Goal: Communication & Community: Answer question/provide support

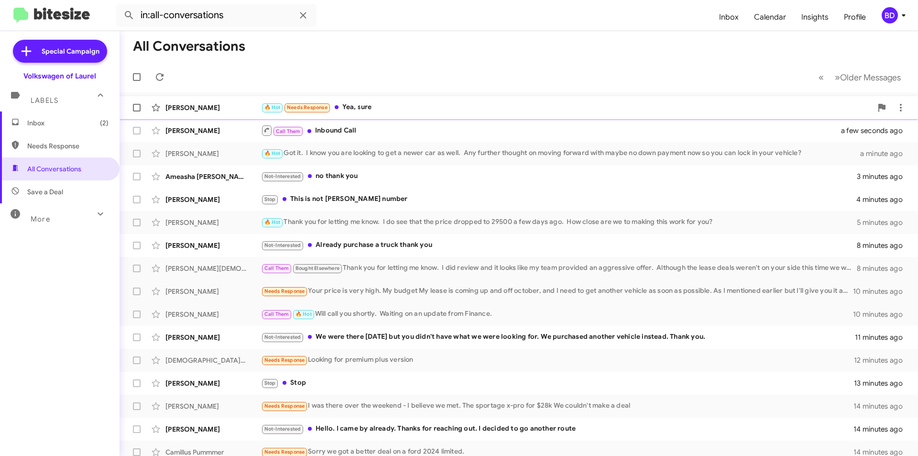
click at [375, 106] on div "🔥 Hot Needs Response Yea, sure" at bounding box center [566, 107] width 611 height 11
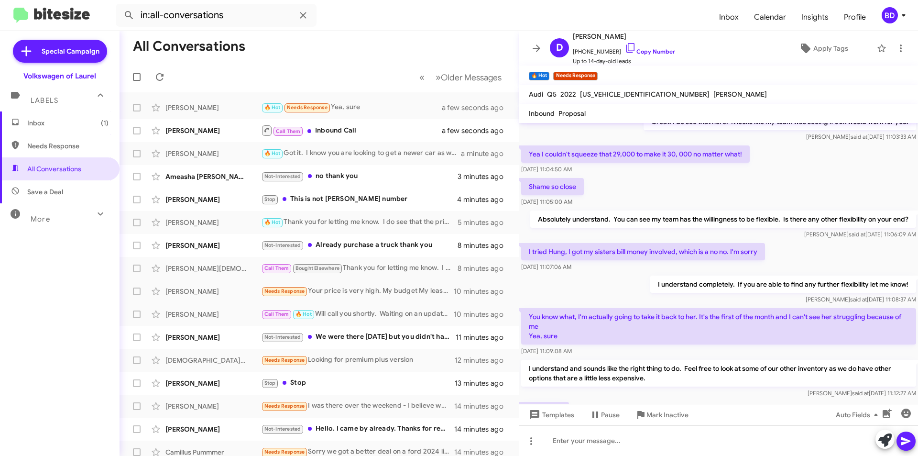
scroll to position [176, 0]
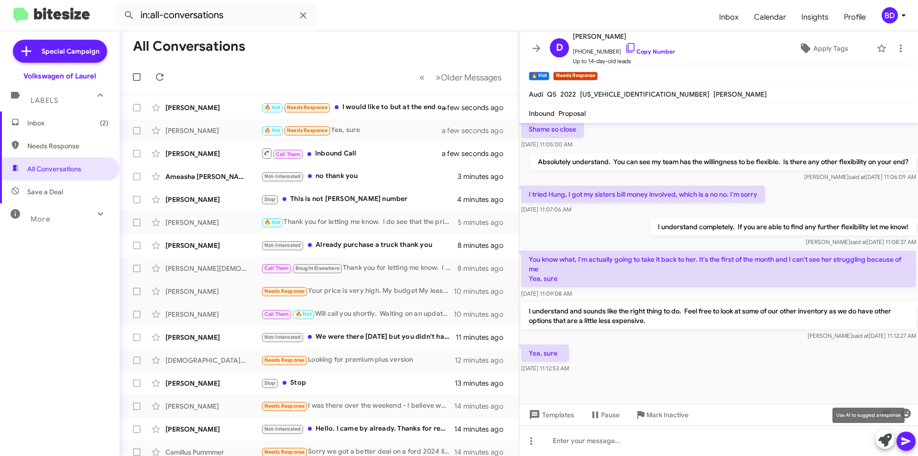
click at [884, 439] on icon at bounding box center [884, 439] width 13 height 13
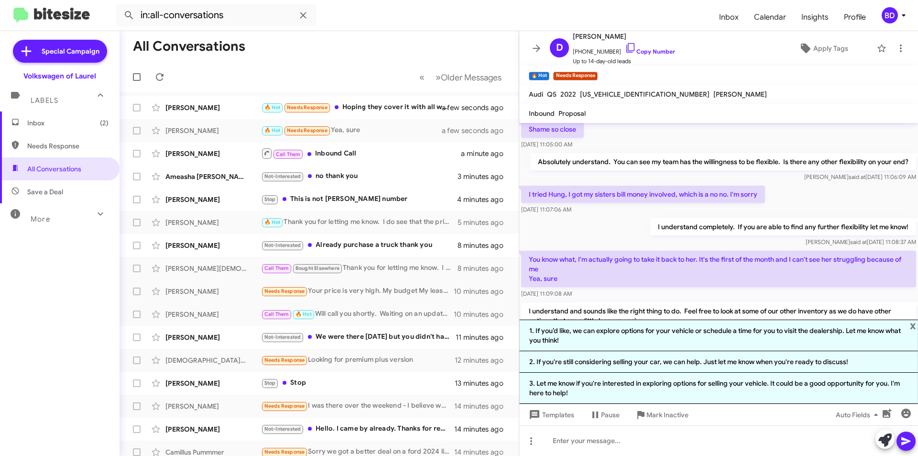
click at [738, 135] on div "Shame so close Sep 30, 2025, 11:05:00 AM" at bounding box center [718, 135] width 399 height 33
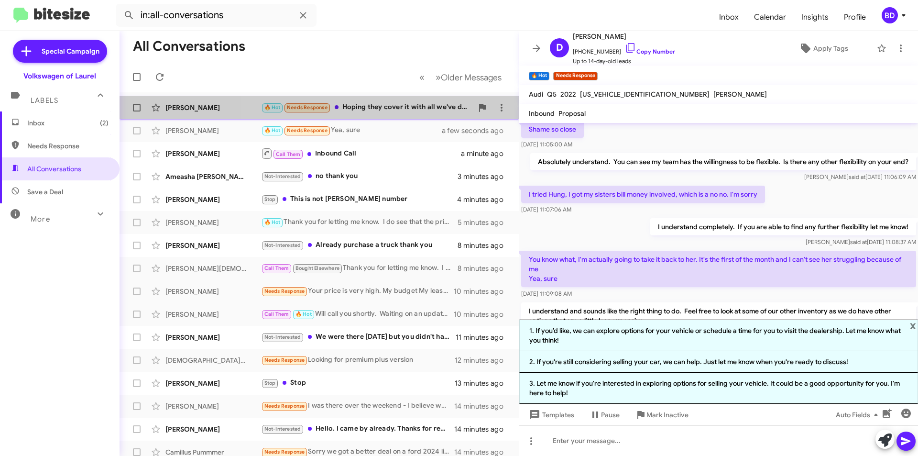
click at [375, 108] on div "🔥 Hot Needs Response Hoping they cover it with all we've dealt with them" at bounding box center [367, 107] width 212 height 11
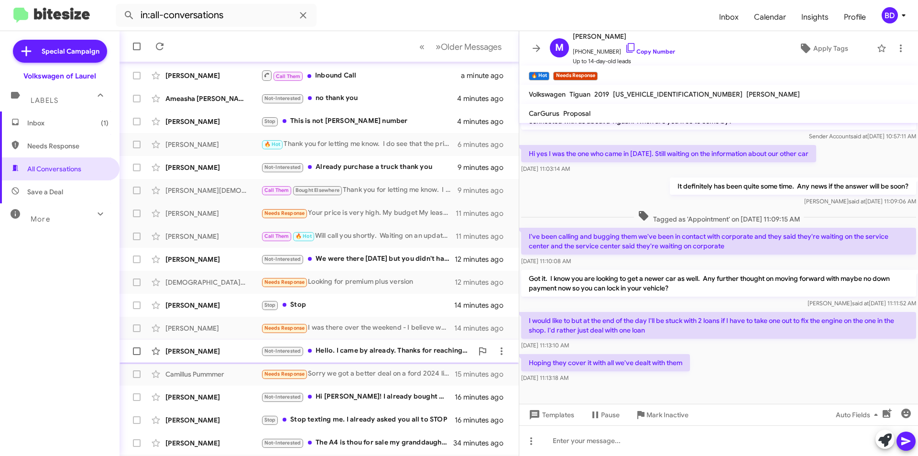
scroll to position [99, 0]
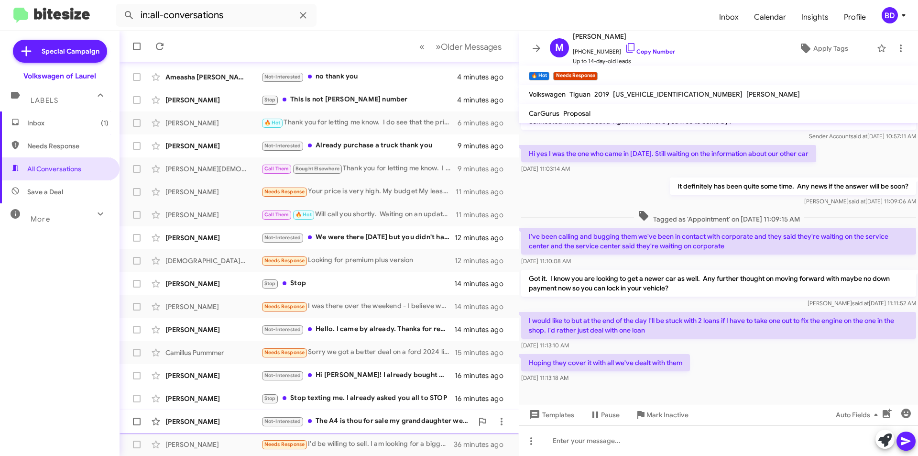
click at [384, 423] on div "Not-Interested The A4 is thou for sale my granddaughter went away to college so…" at bounding box center [367, 420] width 212 height 11
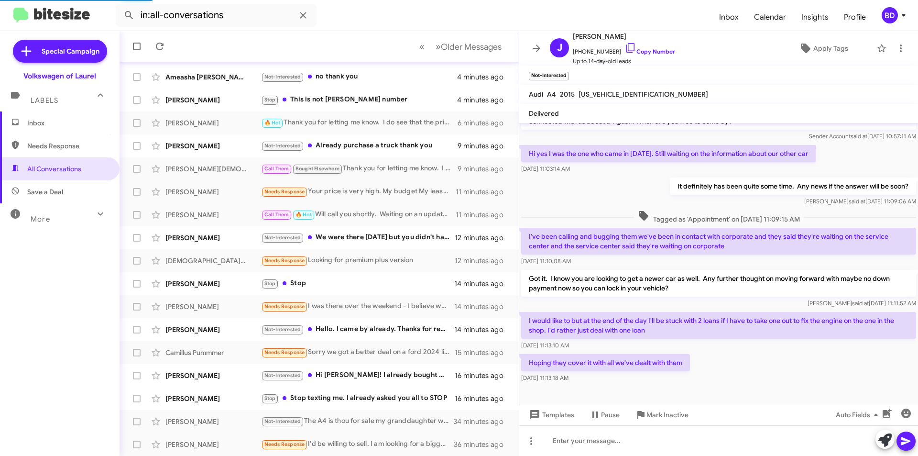
scroll to position [10, 0]
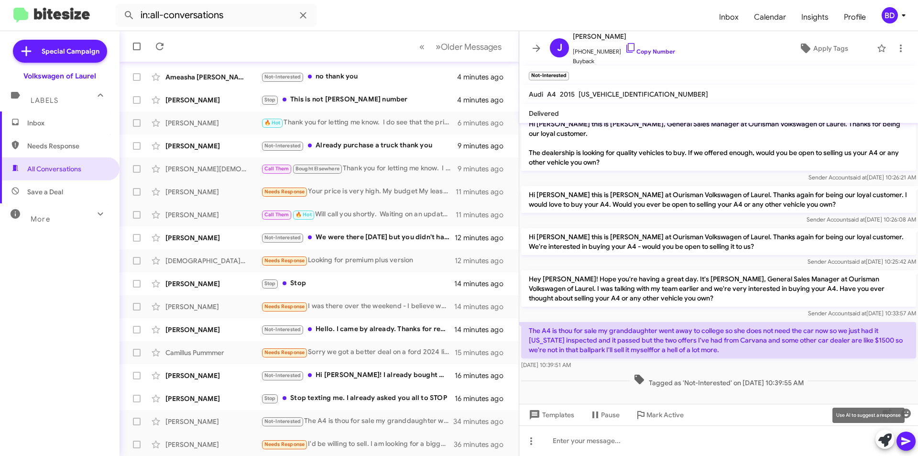
click at [884, 439] on icon at bounding box center [884, 439] width 13 height 13
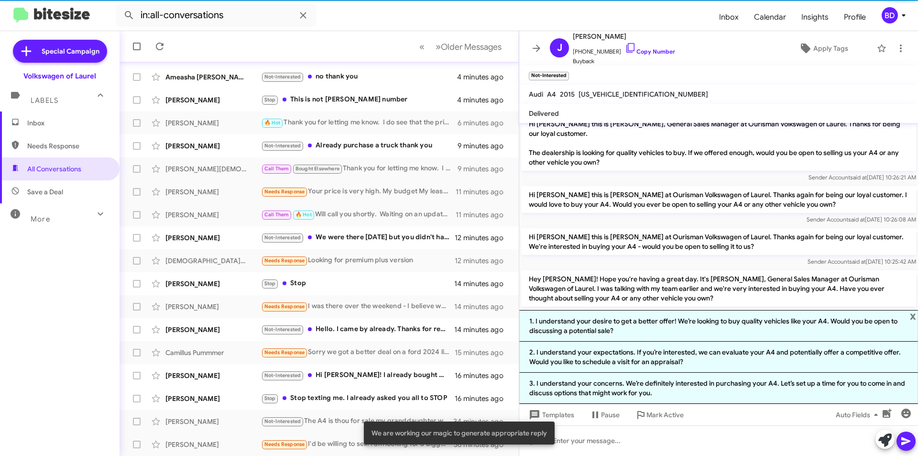
scroll to position [103, 0]
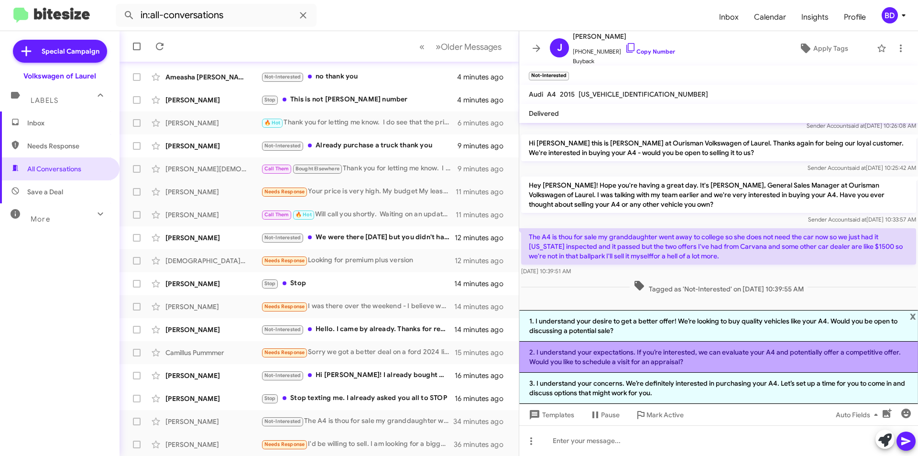
click at [686, 360] on li "2. I understand your expectations. If you’re interested, we can evaluate your A…" at bounding box center [718, 356] width 399 height 31
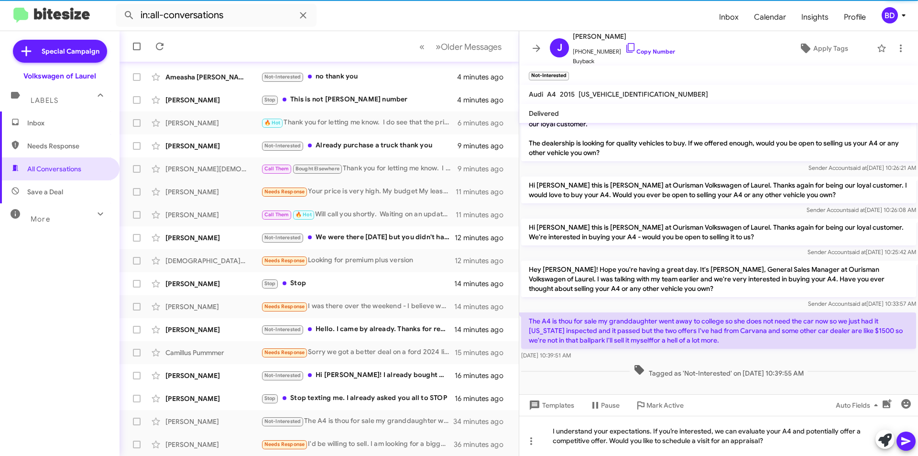
click at [898, 444] on button at bounding box center [905, 440] width 19 height 19
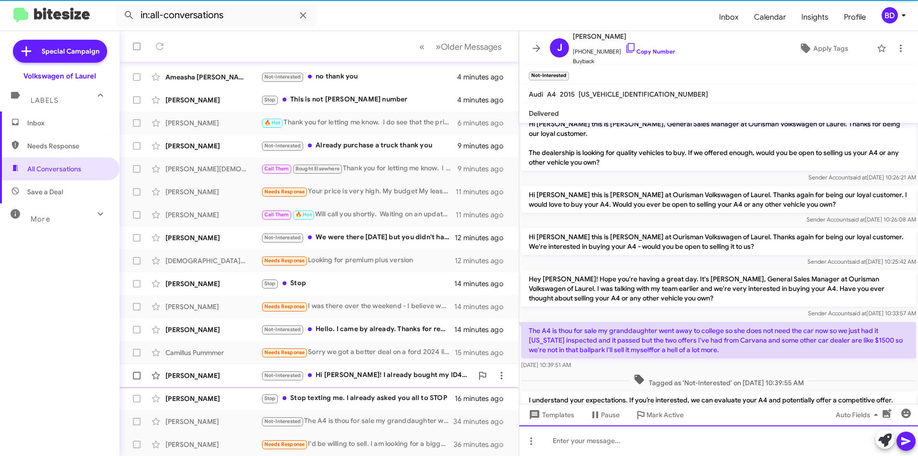
scroll to position [54, 0]
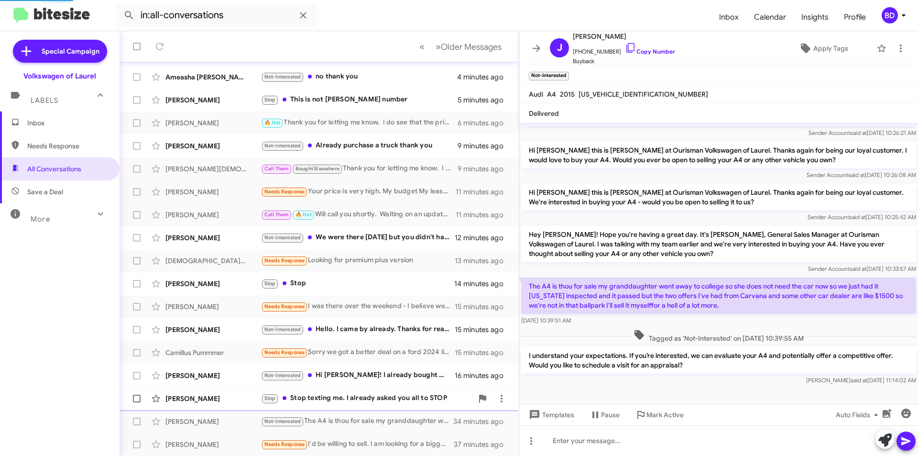
click at [368, 397] on div "Stop Stop texting me. I already asked you all to STOP" at bounding box center [367, 397] width 212 height 11
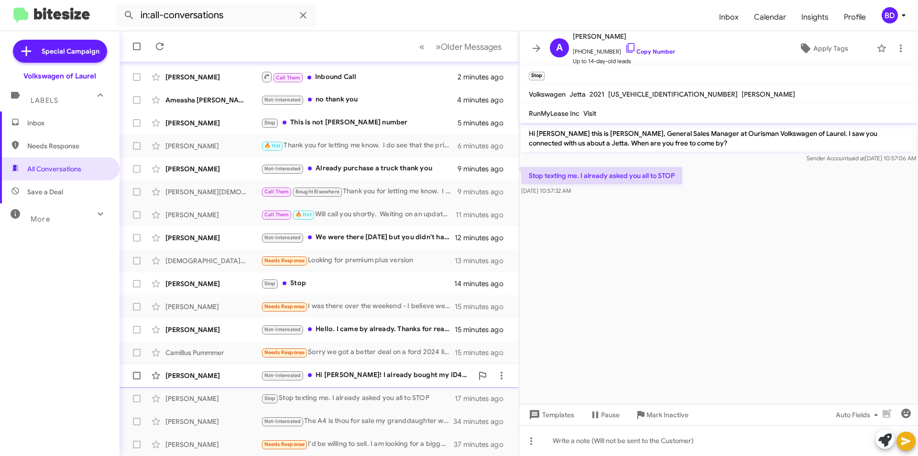
click at [383, 378] on div "Not-Interested Hi Hung! I already bought my ID4 but thank you for reaching out!" at bounding box center [367, 375] width 212 height 11
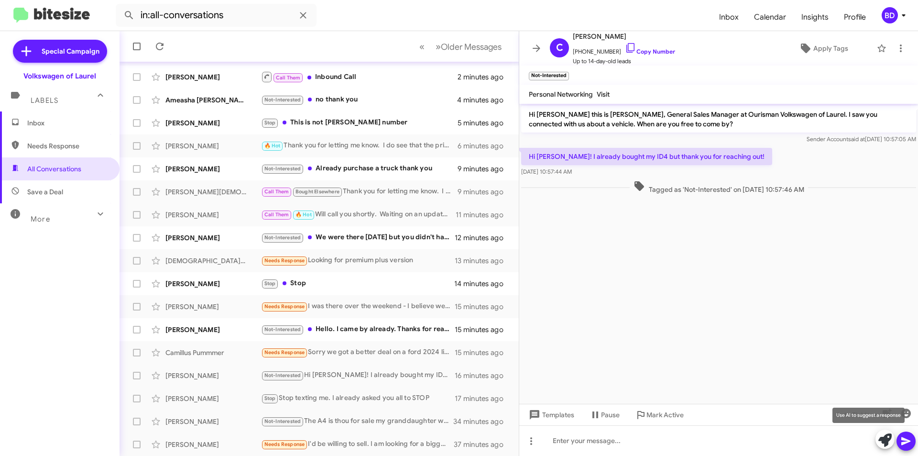
click at [883, 439] on icon at bounding box center [884, 439] width 13 height 13
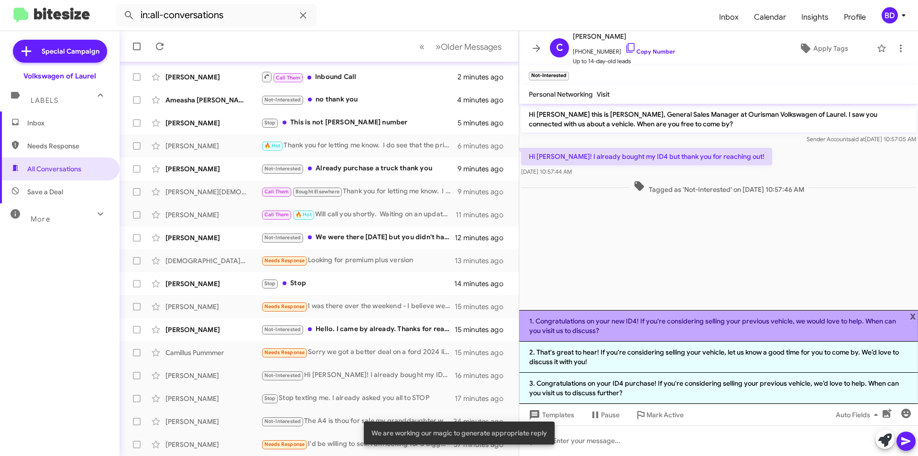
click at [665, 321] on li "1. Congratulations on your new ID4! If you're considering selling your previous…" at bounding box center [718, 326] width 399 height 32
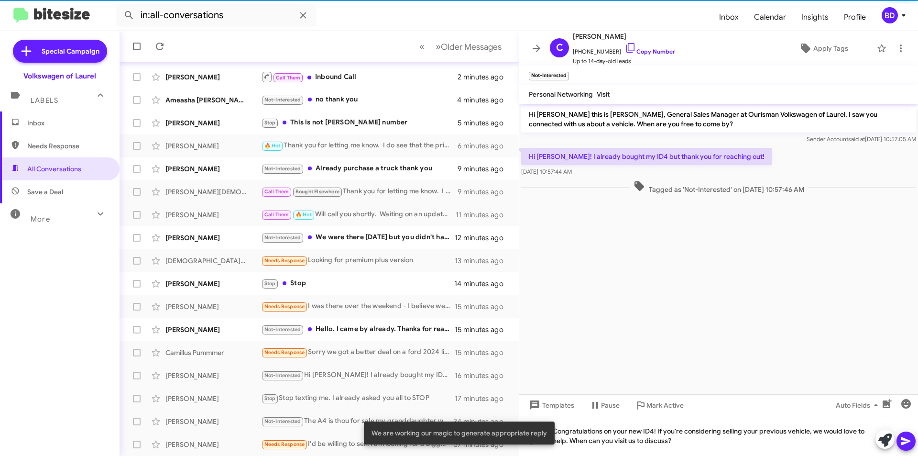
click at [905, 444] on icon at bounding box center [905, 440] width 11 height 11
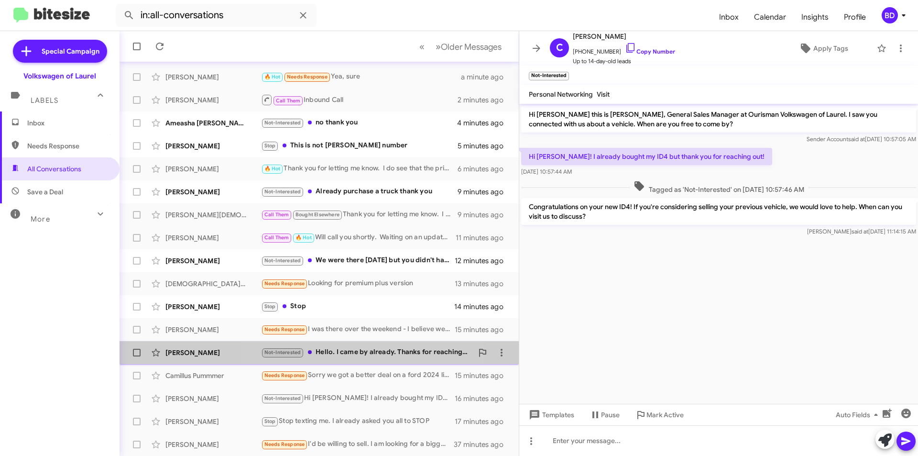
click at [344, 352] on div "Not-Interested Hello. I came by already. Thanks for reaching out. I decided to …" at bounding box center [367, 352] width 212 height 11
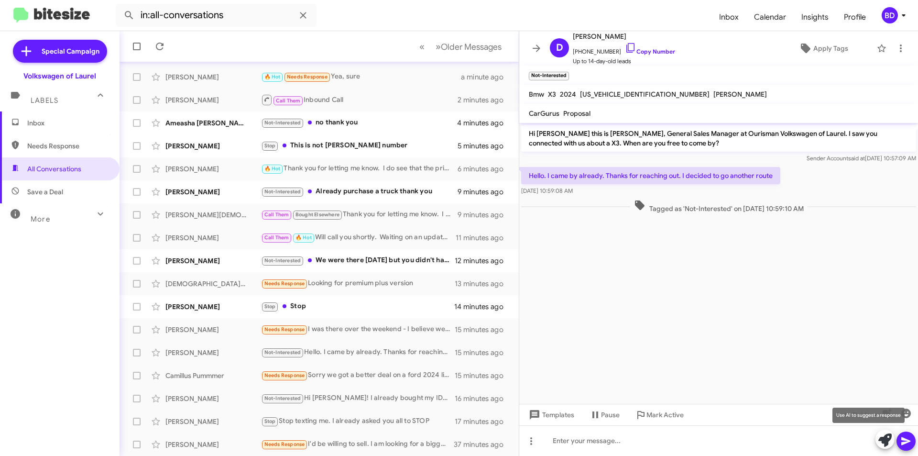
click at [883, 436] on icon at bounding box center [884, 439] width 13 height 13
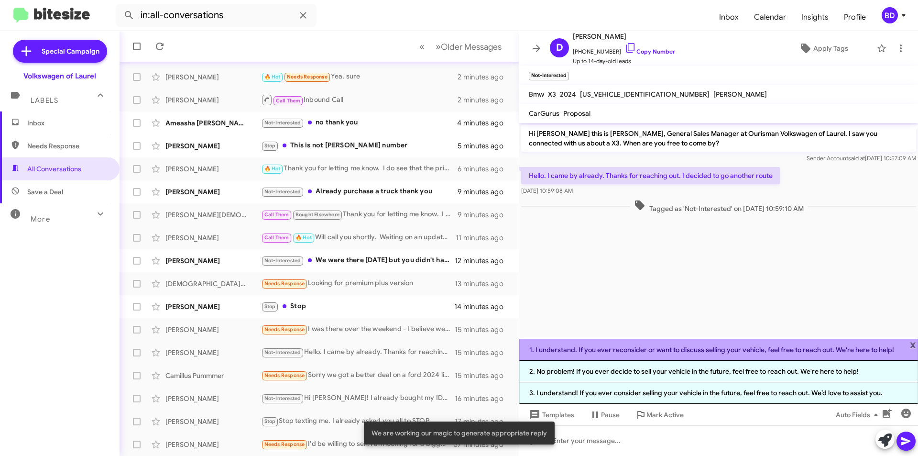
click at [657, 348] on li "1. I understand. If you ever reconsider or want to discuss selling your vehicle…" at bounding box center [718, 349] width 399 height 22
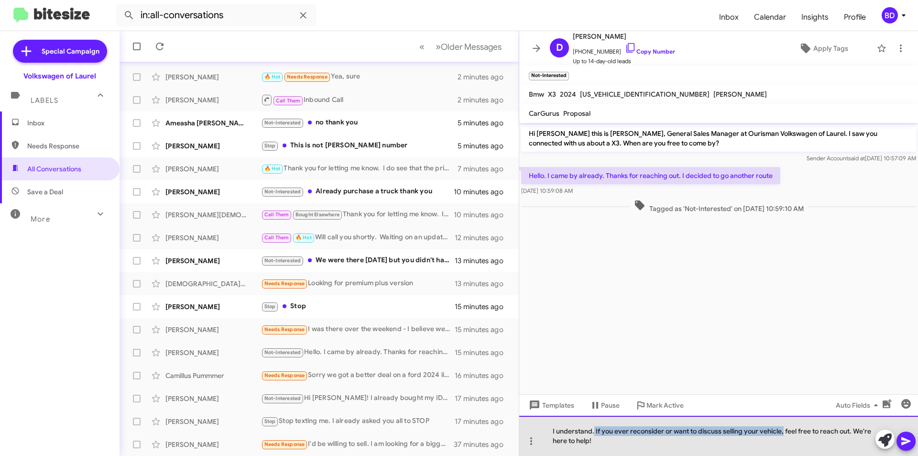
drag, startPoint x: 594, startPoint y: 431, endPoint x: 782, endPoint y: 431, distance: 188.3
click at [782, 431] on div "I understand. If you ever reconsider or want to discuss selling your vehicle, f…" at bounding box center [718, 435] width 399 height 40
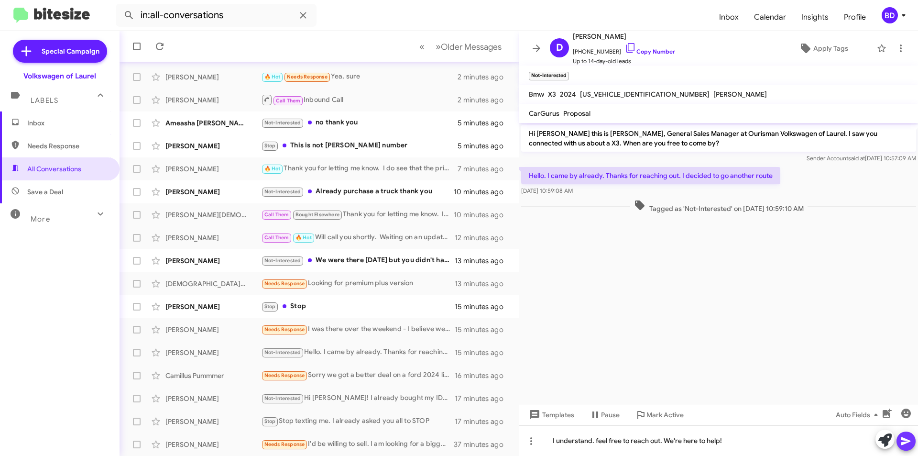
click at [904, 438] on icon at bounding box center [905, 440] width 11 height 11
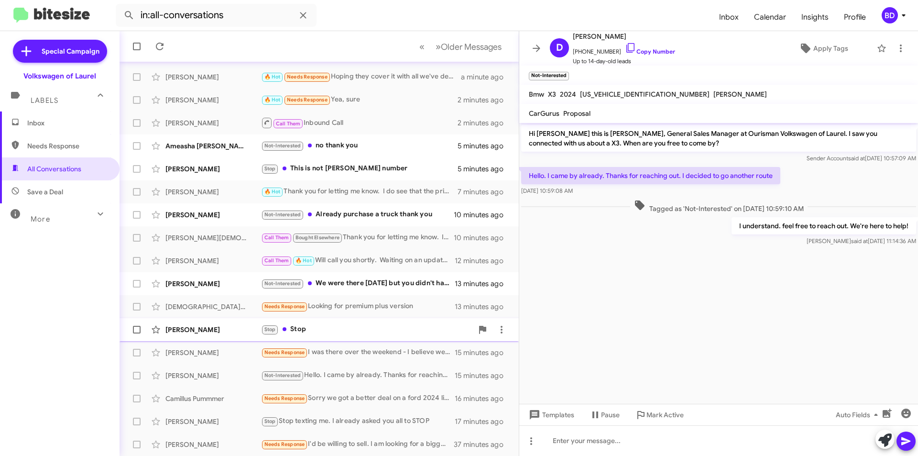
click at [318, 332] on div "Stop Stop" at bounding box center [367, 329] width 212 height 11
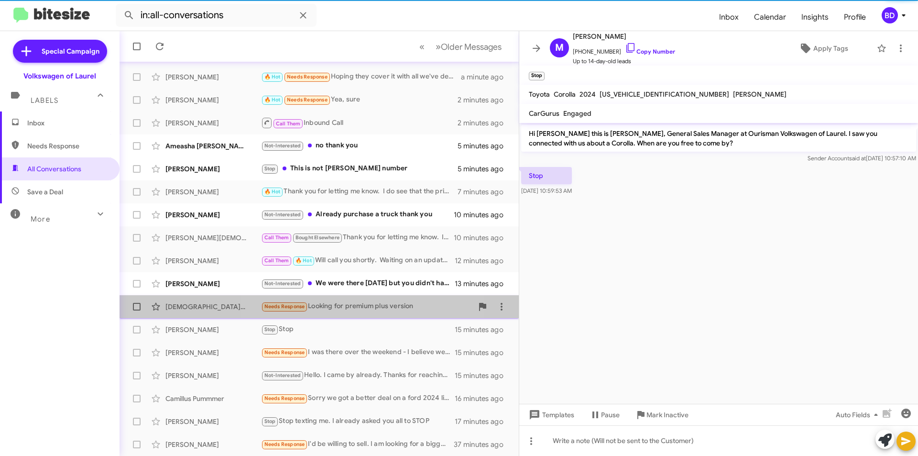
click at [362, 306] on div "Needs Response Looking for premium plus version" at bounding box center [367, 306] width 212 height 11
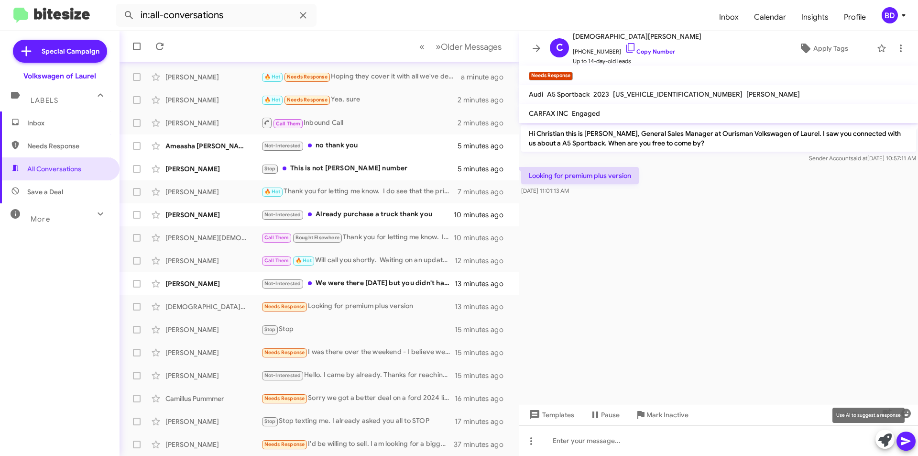
click at [888, 441] on icon at bounding box center [884, 439] width 13 height 13
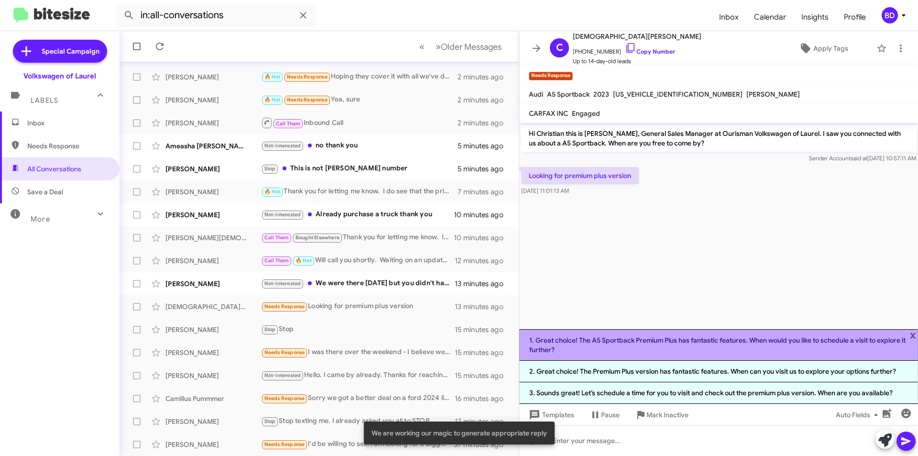
click at [694, 346] on li "1. Great choice! The A5 Sportback Premium Plus has fantastic features. When wou…" at bounding box center [718, 345] width 399 height 32
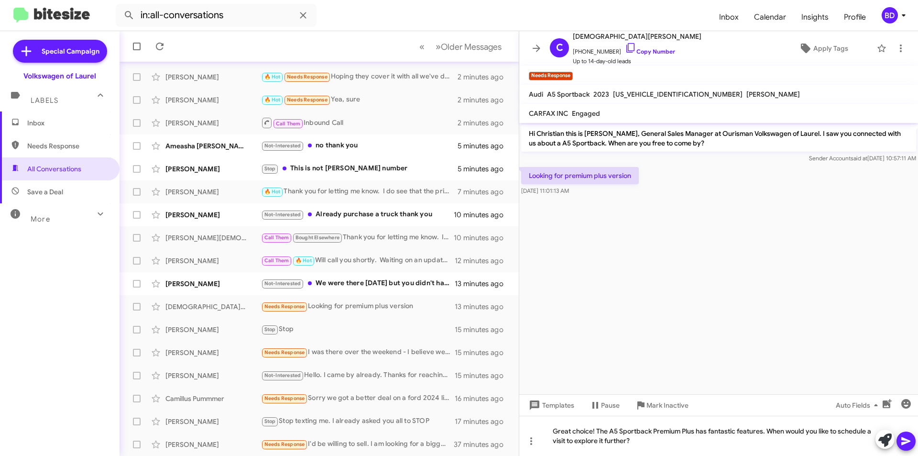
click at [907, 439] on icon at bounding box center [905, 441] width 9 height 8
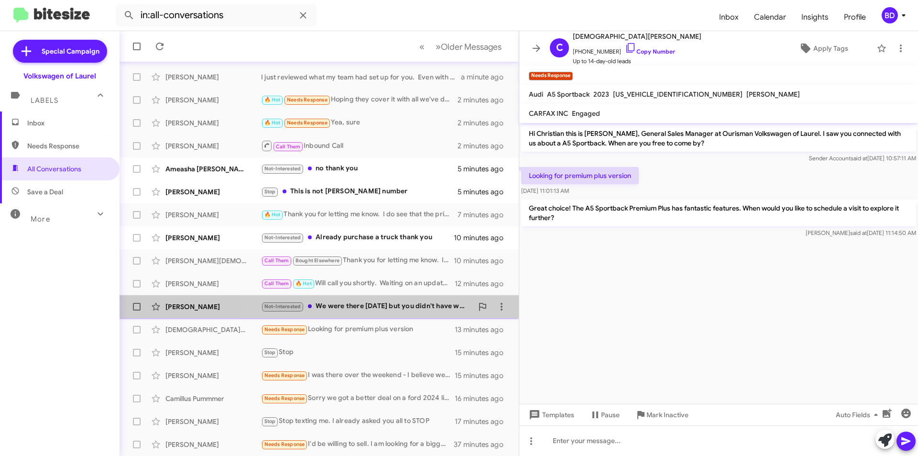
click at [382, 307] on div "Not-Interested We were there Saturday 9/27/25 but you didn't have what we were …" at bounding box center [367, 306] width 212 height 11
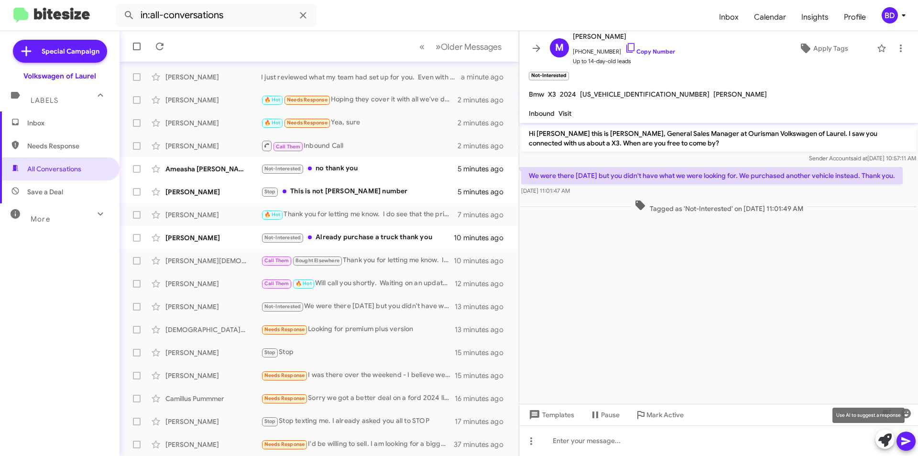
click at [888, 435] on icon at bounding box center [884, 439] width 13 height 13
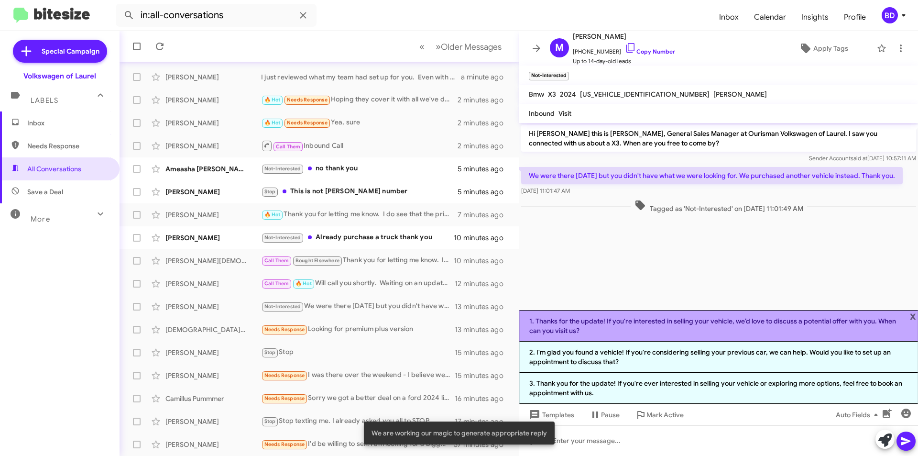
click at [649, 323] on li "1. Thanks for the update! If you're interested in selling your vehicle, we’d lo…" at bounding box center [718, 326] width 399 height 32
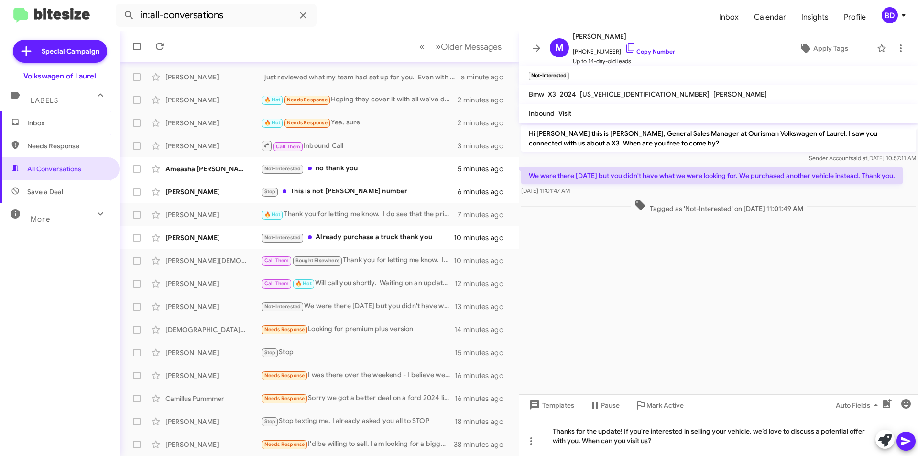
click at [911, 444] on icon at bounding box center [905, 440] width 11 height 11
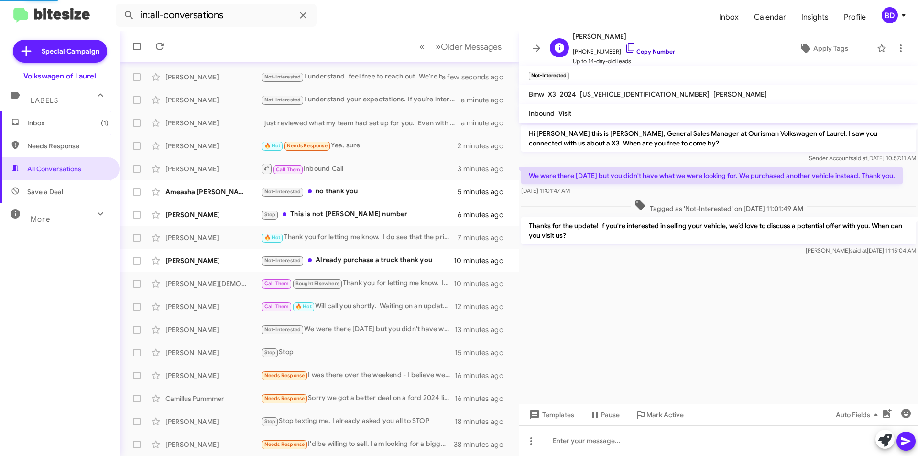
click at [660, 53] on link "Copy Number" at bounding box center [650, 51] width 50 height 7
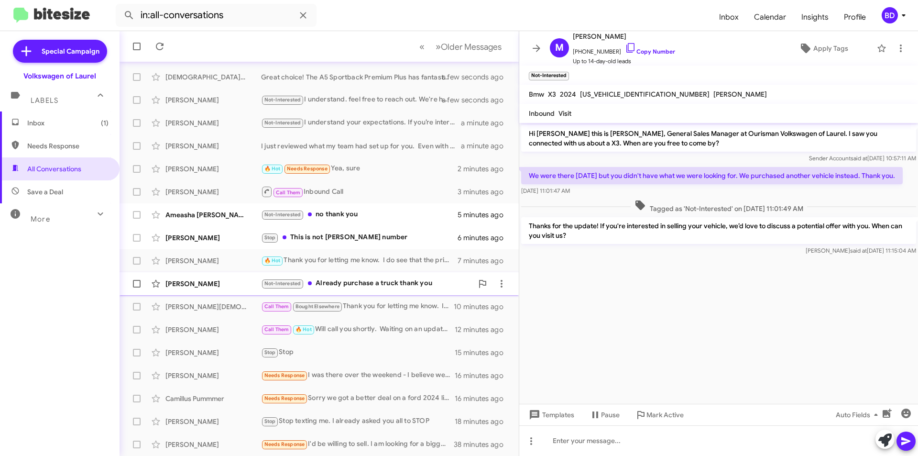
click at [364, 284] on div "Not-Interested Already purchase a truck thank you" at bounding box center [367, 283] width 212 height 11
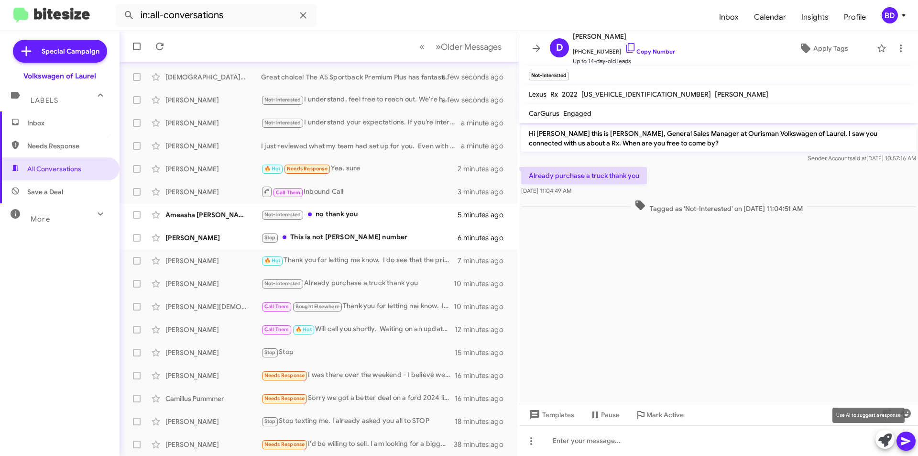
click at [889, 442] on icon at bounding box center [884, 439] width 13 height 13
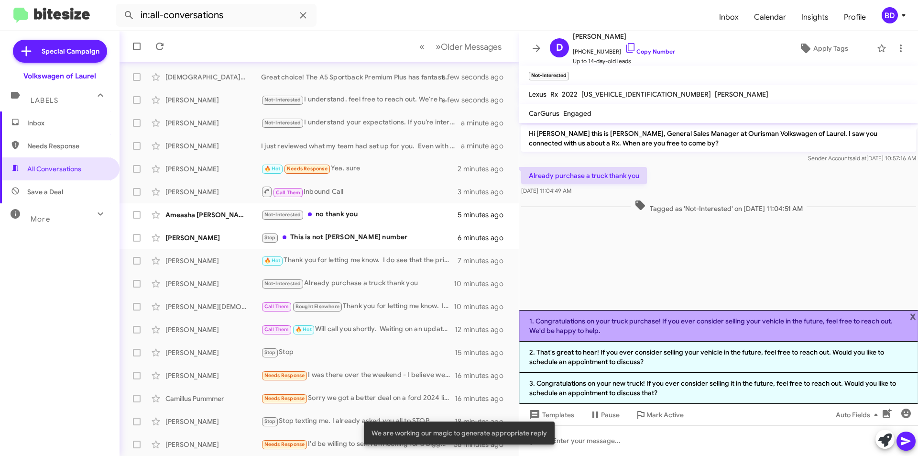
drag, startPoint x: 601, startPoint y: 325, endPoint x: 644, endPoint y: 328, distance: 43.1
click at [602, 325] on li "1. Congratulations on your truck purchase! If you ever consider selling your ve…" at bounding box center [718, 326] width 399 height 32
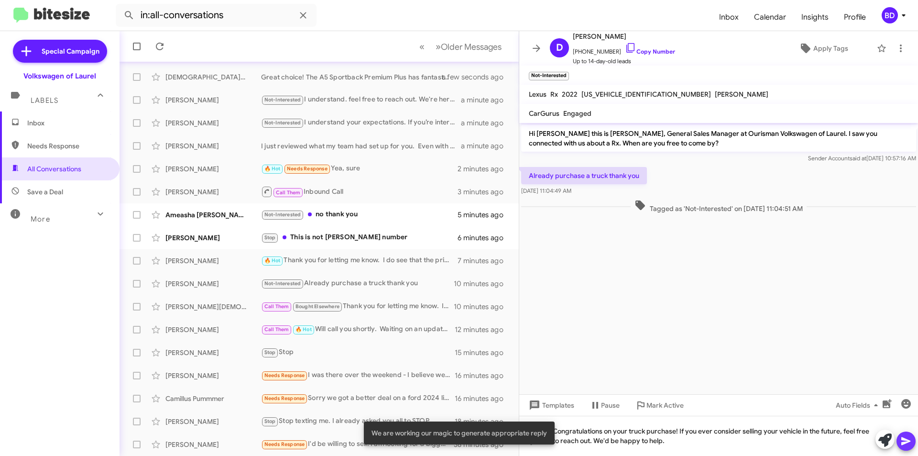
click at [907, 445] on icon at bounding box center [905, 440] width 11 height 11
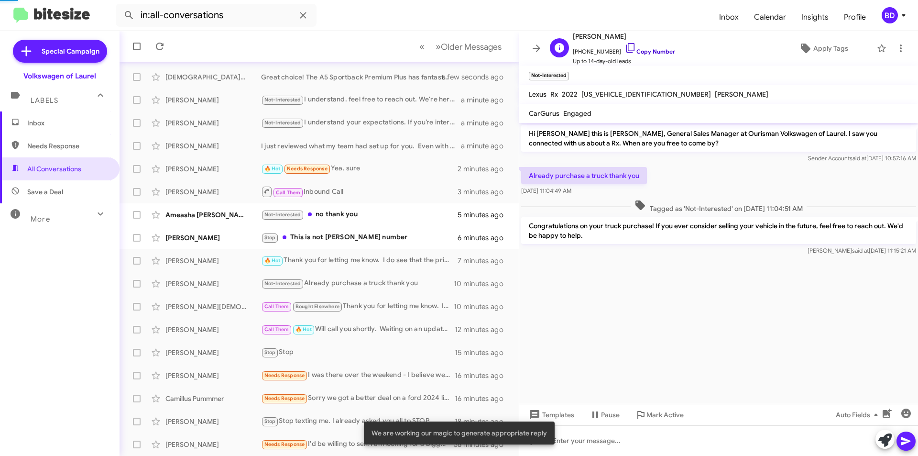
click at [649, 49] on link "Copy Number" at bounding box center [650, 51] width 50 height 7
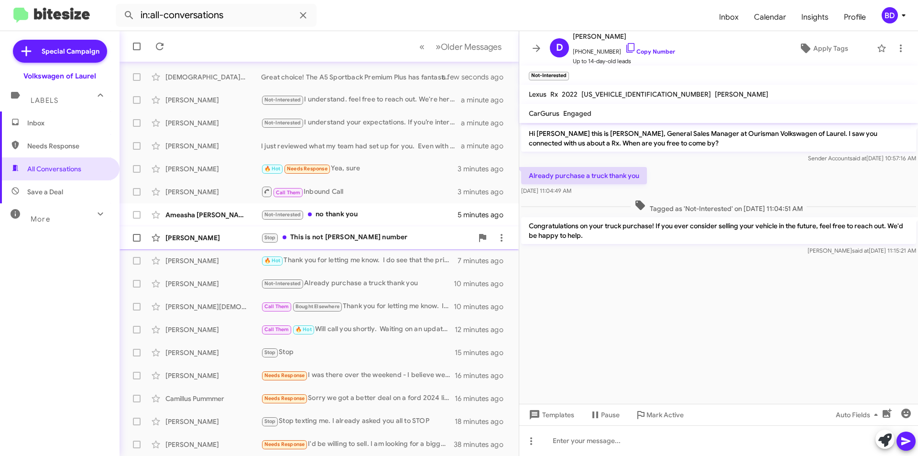
click at [358, 238] on div "Stop This is not Carson's number" at bounding box center [367, 237] width 212 height 11
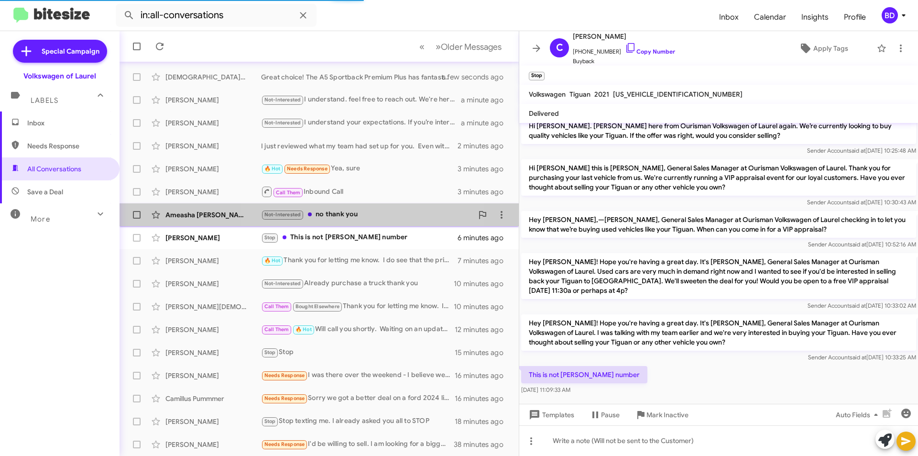
click at [329, 216] on div "Not-Interested no thank you" at bounding box center [367, 214] width 212 height 11
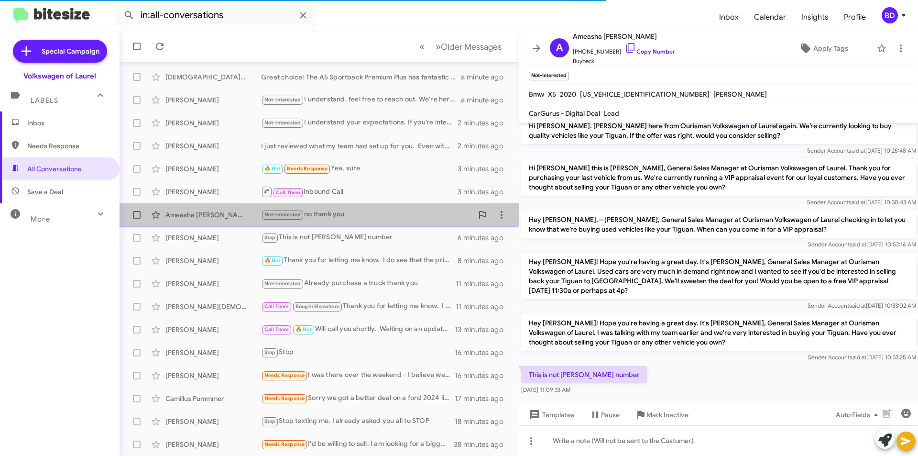
click at [332, 217] on div "Not-Interested no thank you" at bounding box center [367, 214] width 212 height 11
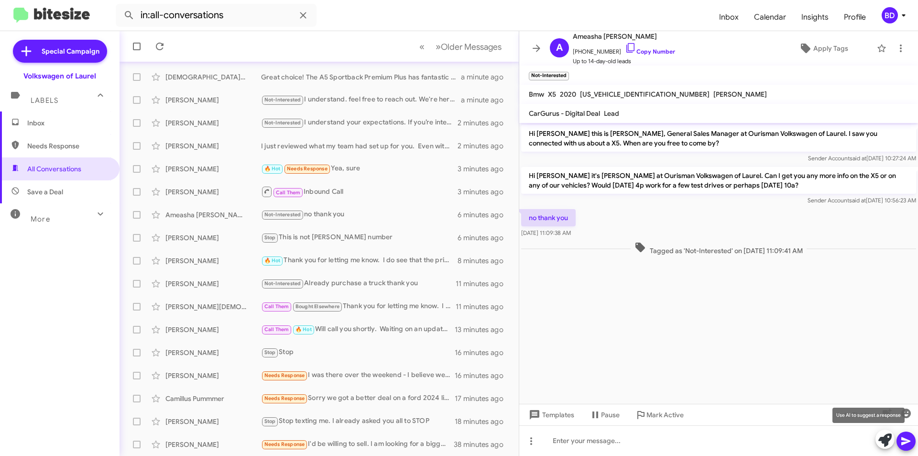
click at [885, 440] on icon at bounding box center [884, 439] width 13 height 13
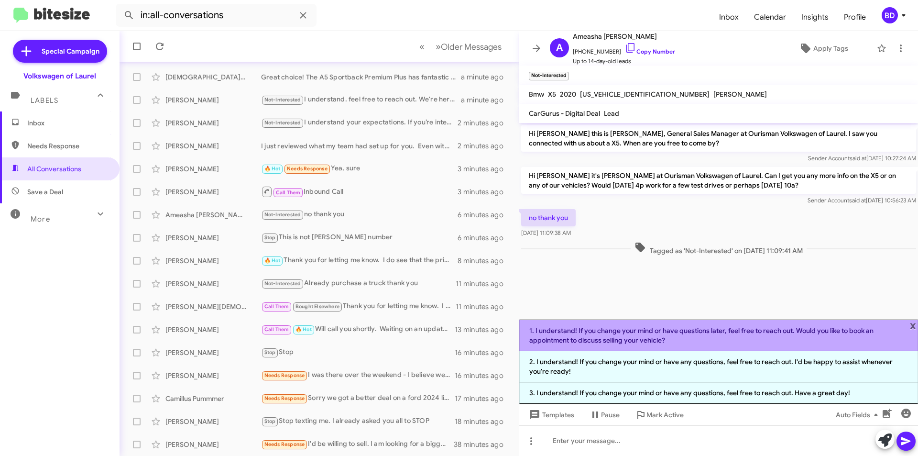
click at [598, 333] on li "1. I understand! If you change your mind or have questions later, feel free to …" at bounding box center [718, 335] width 399 height 32
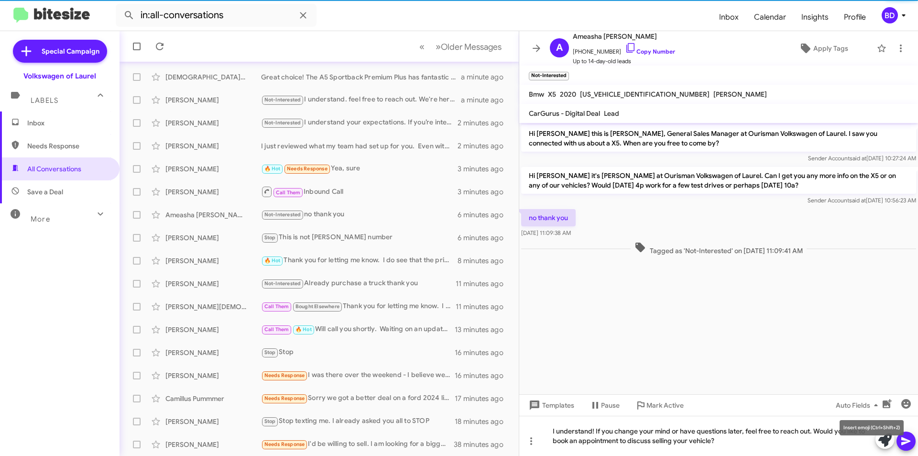
click at [908, 442] on icon at bounding box center [905, 440] width 11 height 11
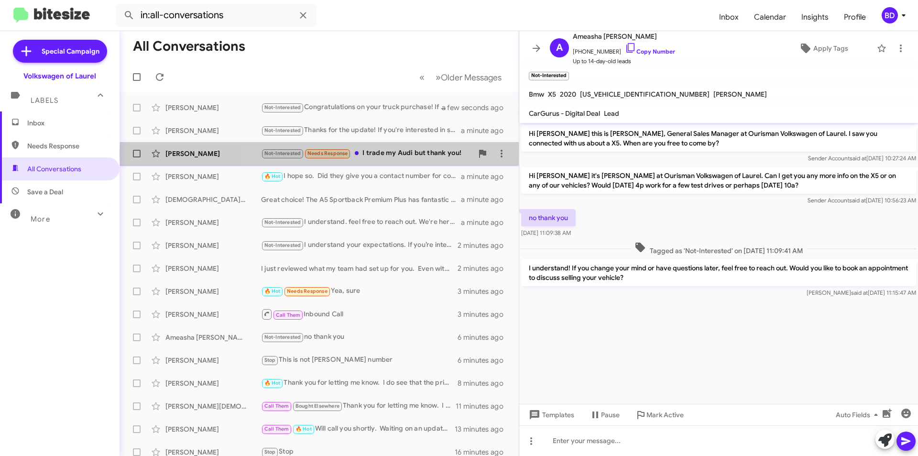
click at [407, 153] on div "Not-Interested Needs Response I trade my Audi but thank you!" at bounding box center [367, 153] width 212 height 11
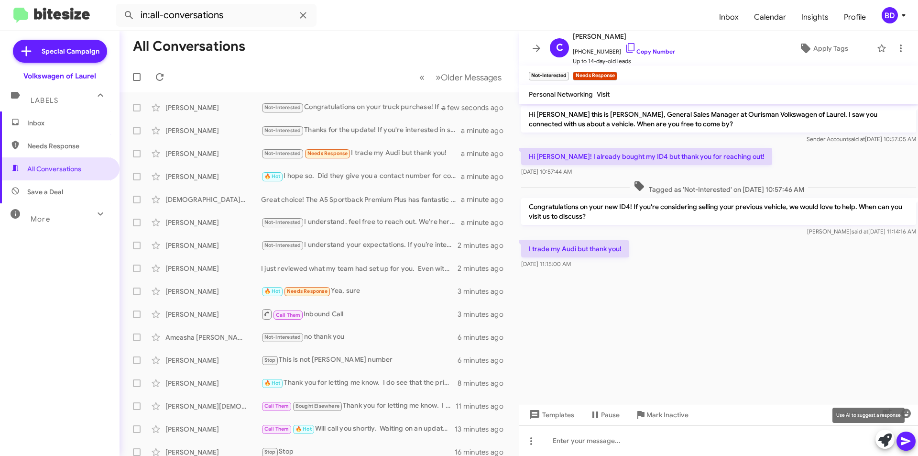
click at [891, 438] on icon at bounding box center [884, 439] width 13 height 13
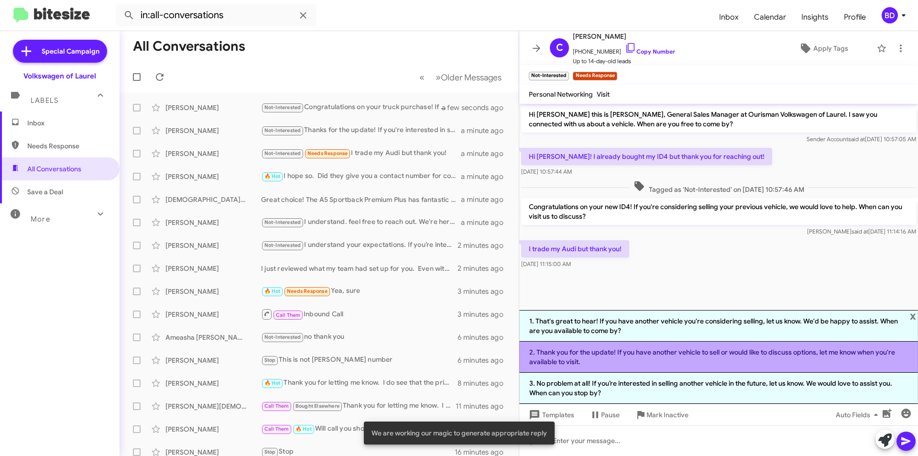
click at [631, 357] on li "2. Thank you for the update! If you have another vehicle to sell or would like …" at bounding box center [718, 356] width 399 height 31
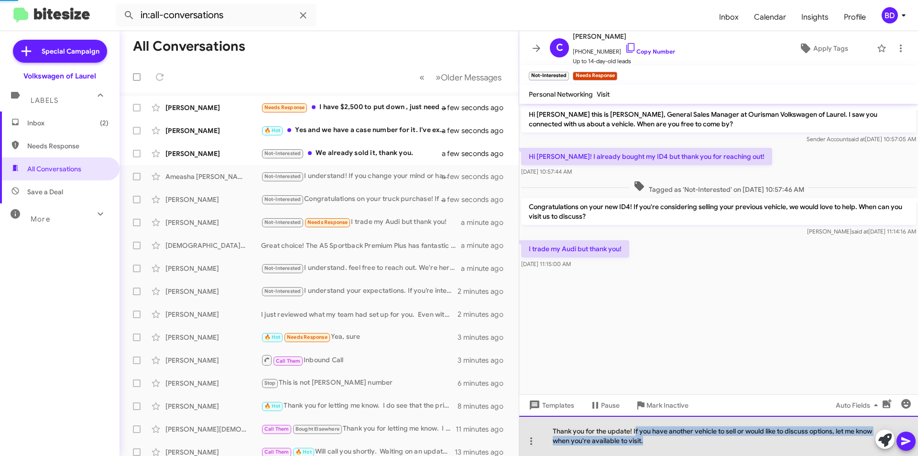
drag, startPoint x: 635, startPoint y: 431, endPoint x: 695, endPoint y: 443, distance: 60.4
click at [695, 443] on div "Thank you for the update! If you have another vehicle to sell or would like to …" at bounding box center [718, 435] width 399 height 40
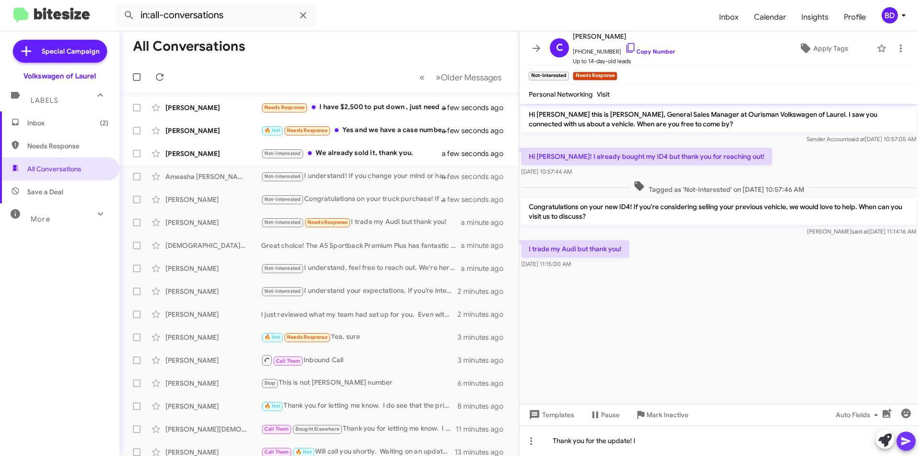
click at [907, 437] on icon at bounding box center [905, 440] width 11 height 11
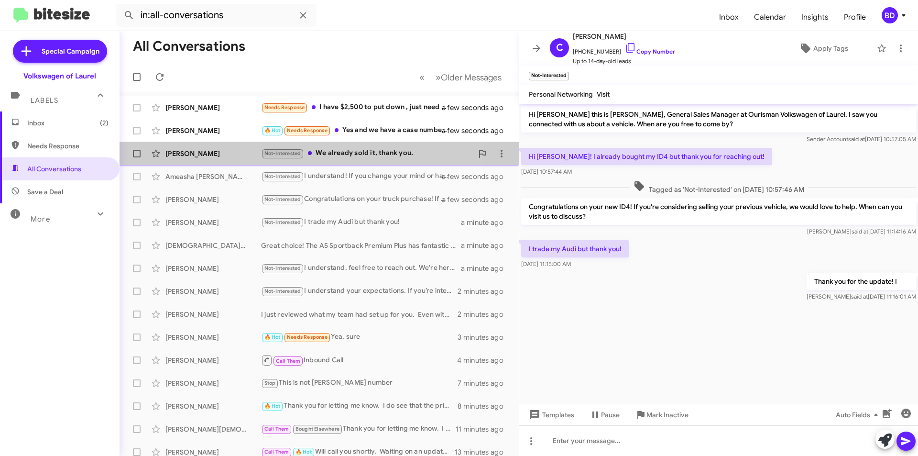
click at [350, 154] on div "Not-Interested We already sold it, thank you." at bounding box center [367, 153] width 212 height 11
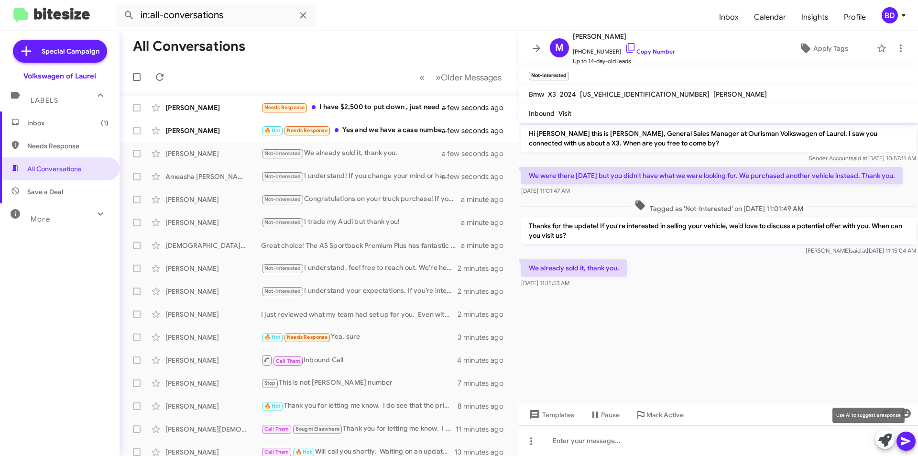
click at [886, 438] on icon at bounding box center [884, 439] width 13 height 13
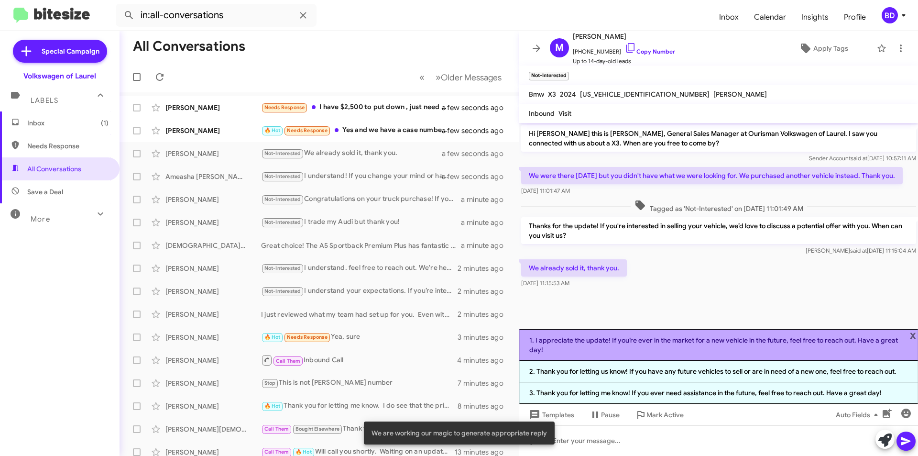
click at [668, 345] on li "1. I appreciate the update! If you’re ever in the market for a new vehicle in t…" at bounding box center [718, 345] width 399 height 32
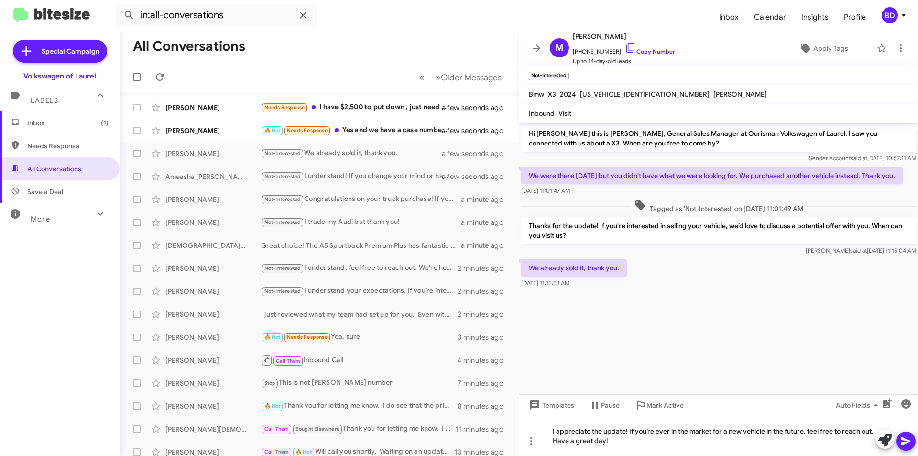
drag, startPoint x: 900, startPoint y: 437, endPoint x: 905, endPoint y: 439, distance: 5.6
click at [901, 438] on button at bounding box center [905, 440] width 19 height 19
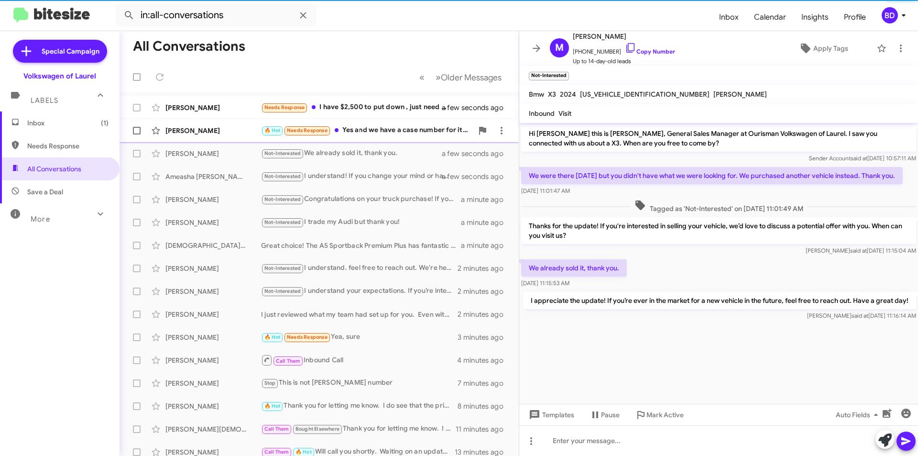
click at [394, 113] on div "Needs Response I have $2,500 to put down , just need to find proper financing" at bounding box center [357, 107] width 193 height 11
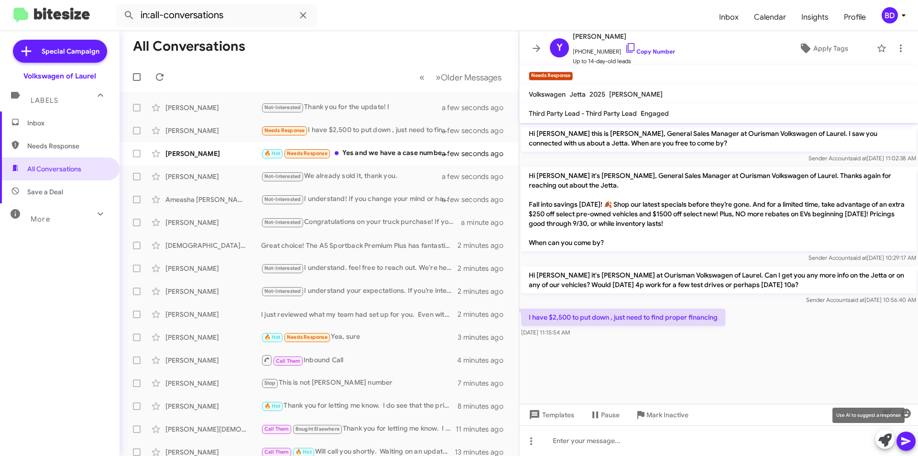
click at [883, 440] on icon at bounding box center [884, 439] width 13 height 13
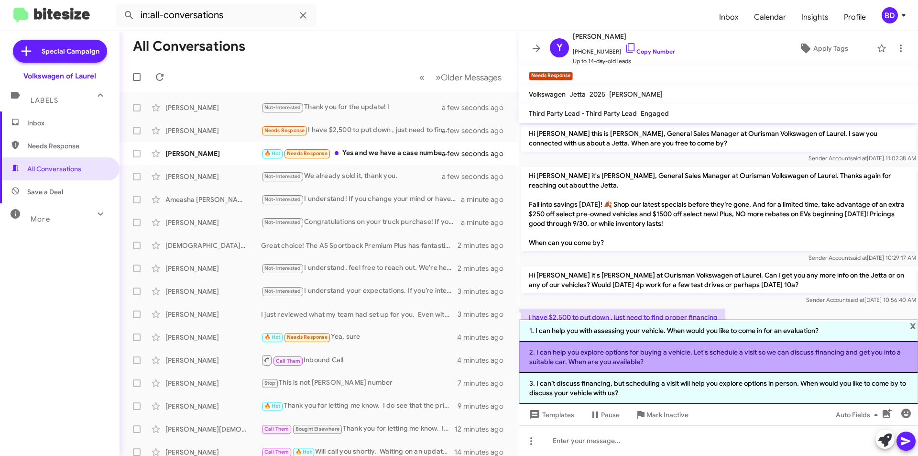
click at [663, 355] on li "2. I can help you explore options for buying a vehicle. Let's schedule a visit …" at bounding box center [718, 356] width 399 height 31
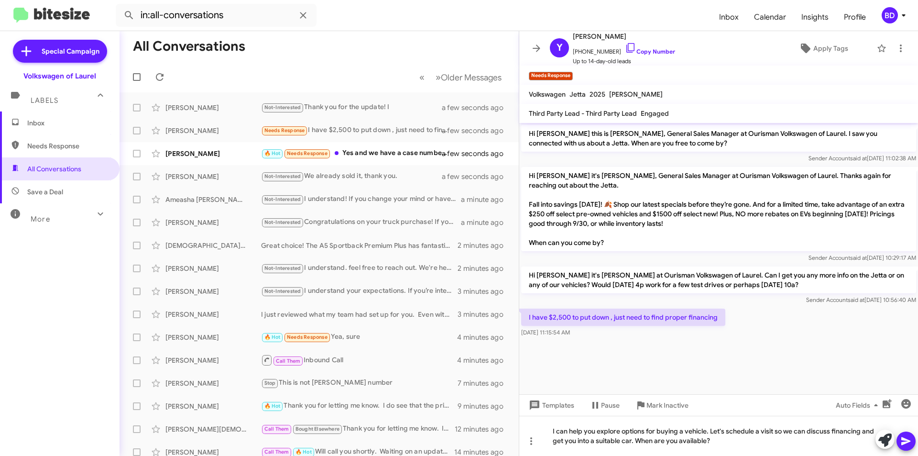
click at [903, 441] on icon at bounding box center [905, 440] width 11 height 11
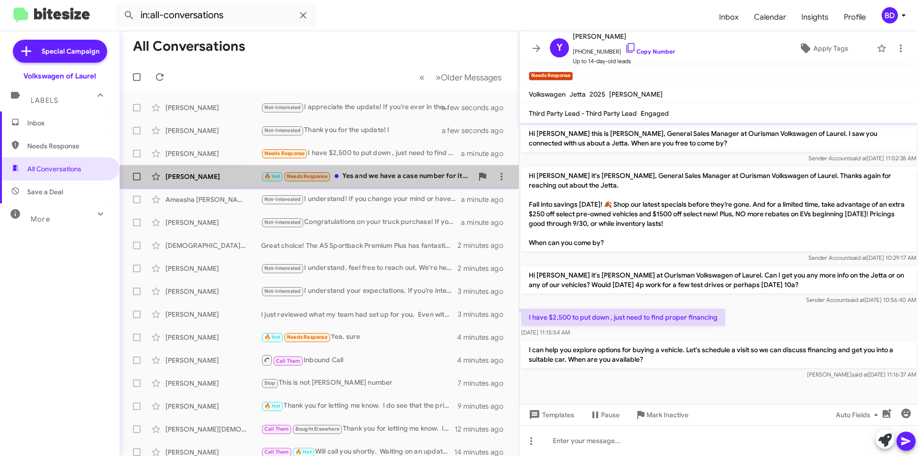
click at [396, 176] on div "🔥 Hot Needs Response Yes and we have a case number for it. I've expressed it's …" at bounding box center [367, 176] width 212 height 11
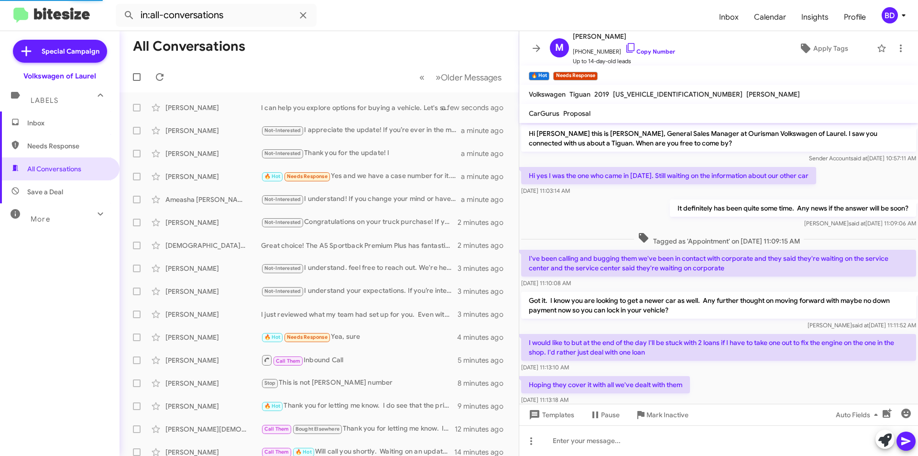
scroll to position [92, 0]
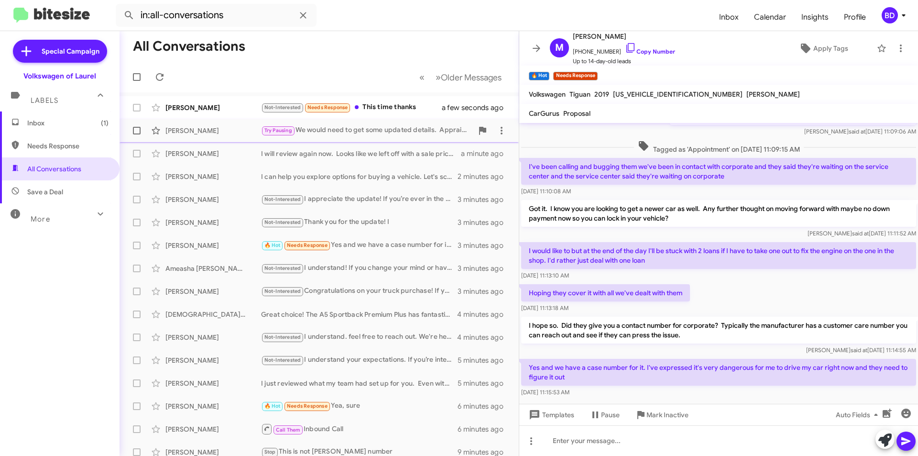
click at [336, 131] on div "Try Pausing We would need to get some updated details. Appraisals take about 15…" at bounding box center [367, 130] width 212 height 11
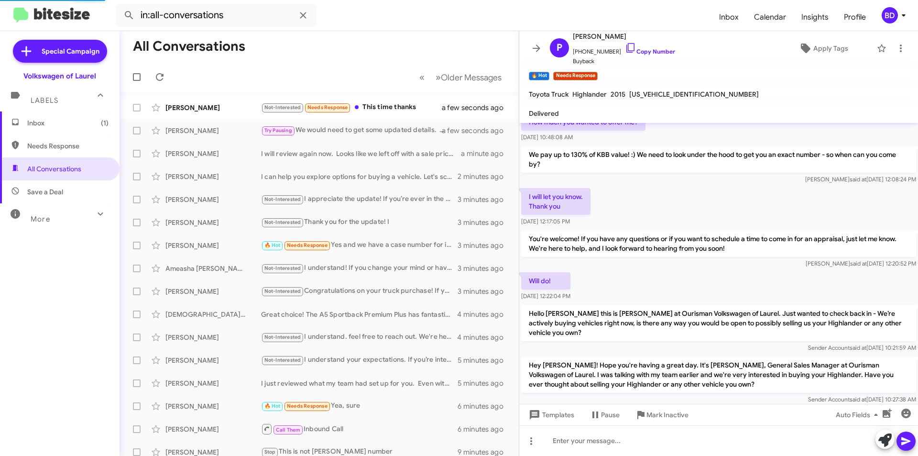
scroll to position [183, 0]
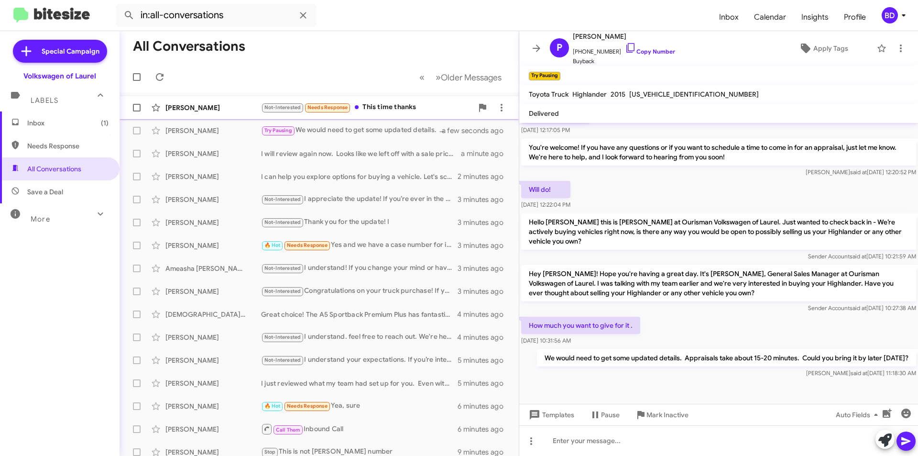
click at [388, 103] on div "Not-Interested Needs Response This time thanks" at bounding box center [367, 107] width 212 height 11
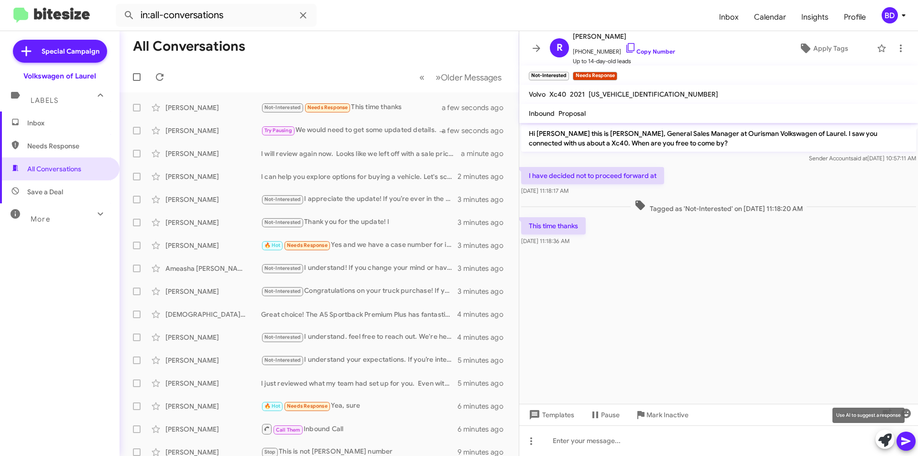
click at [885, 439] on icon at bounding box center [884, 439] width 13 height 13
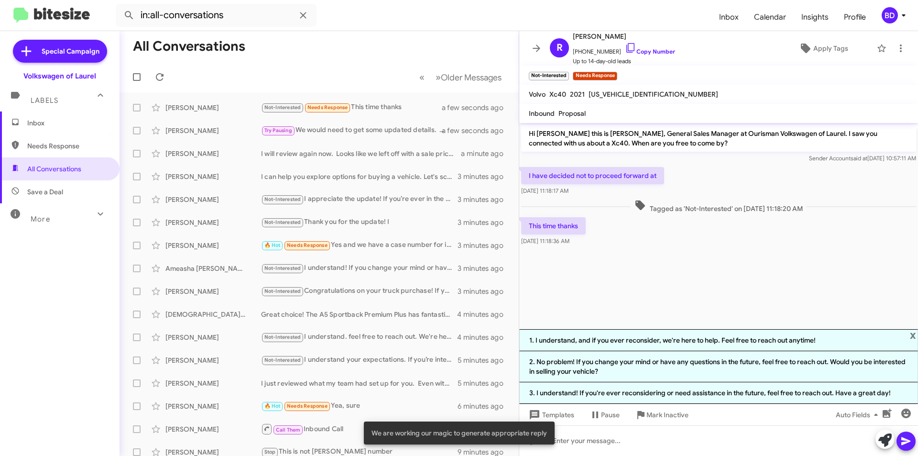
click at [638, 342] on li "1. I understand, and if you ever reconsider, we're here to help. Feel free to r…" at bounding box center [718, 340] width 399 height 22
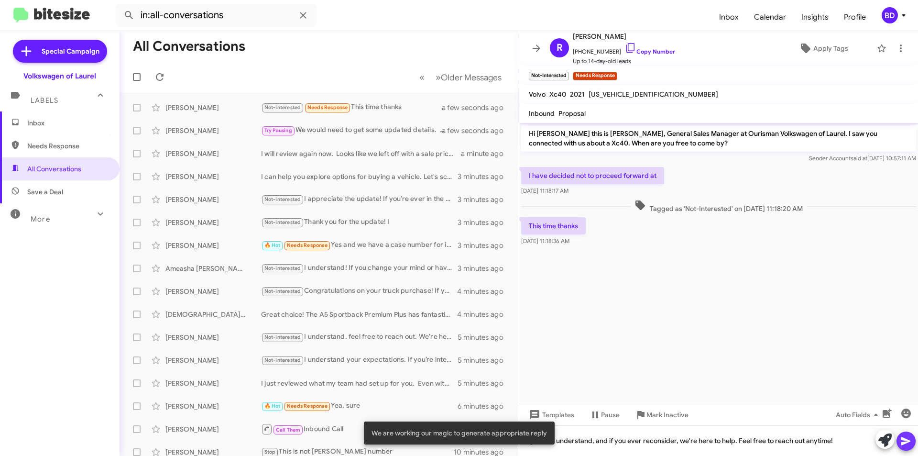
click at [909, 437] on icon at bounding box center [905, 440] width 11 height 11
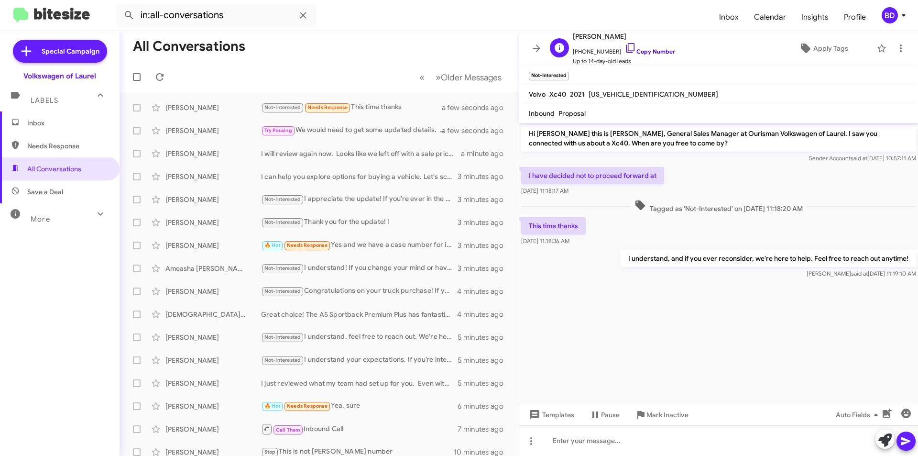
click at [648, 52] on link "Copy Number" at bounding box center [650, 51] width 50 height 7
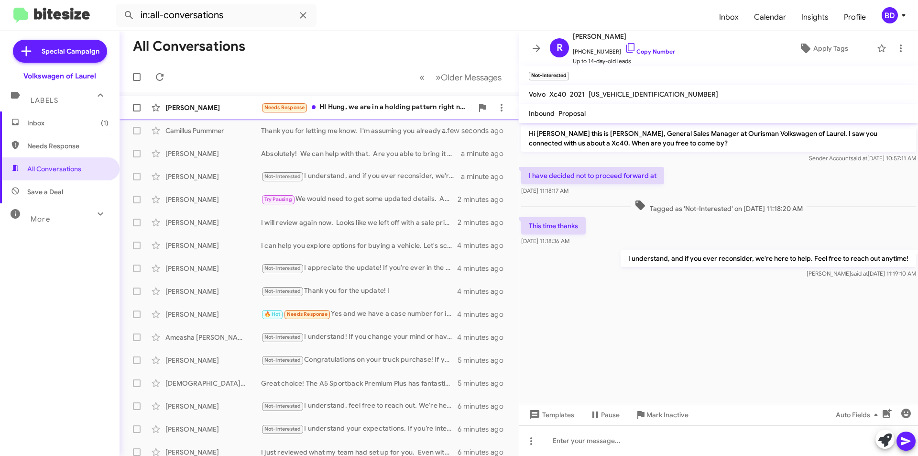
click at [387, 106] on div "Needs Response HI Hung, we are in a holding pattern right now as we are working…" at bounding box center [367, 107] width 212 height 11
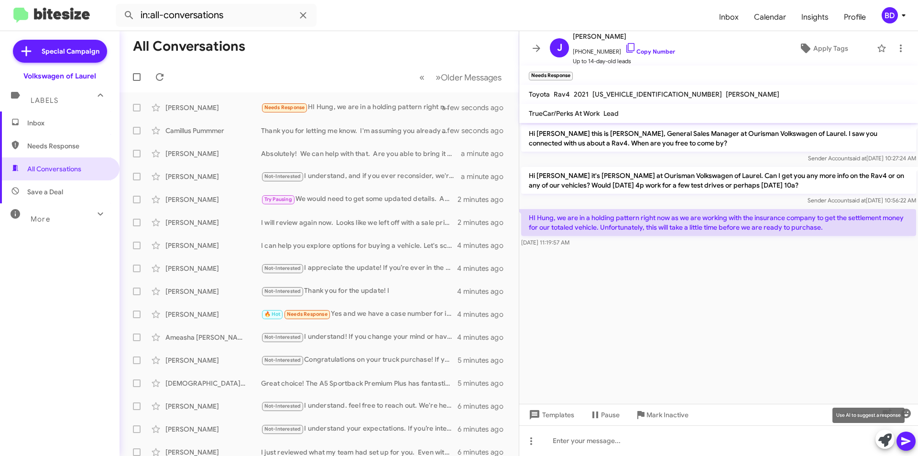
click at [885, 443] on icon at bounding box center [884, 439] width 13 height 13
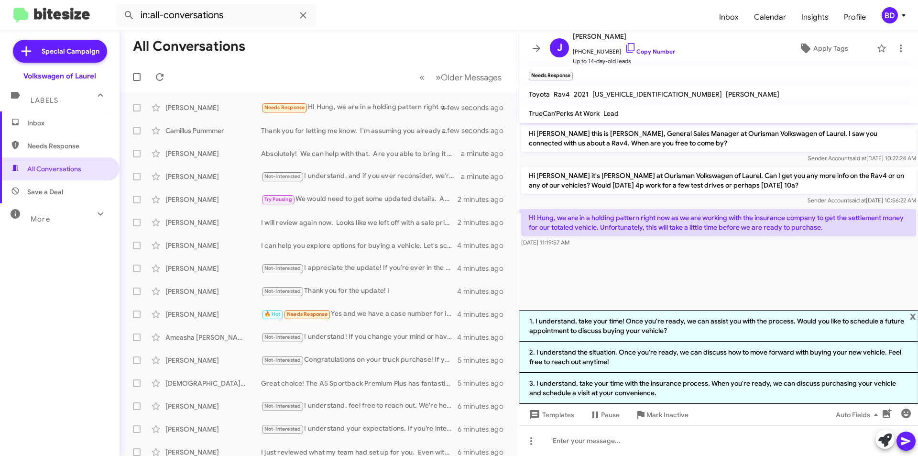
drag, startPoint x: 662, startPoint y: 357, endPoint x: 706, endPoint y: 361, distance: 44.2
click at [663, 357] on li "2. I understand the situation. Once you're ready, we can discuss how to move fo…" at bounding box center [718, 356] width 399 height 31
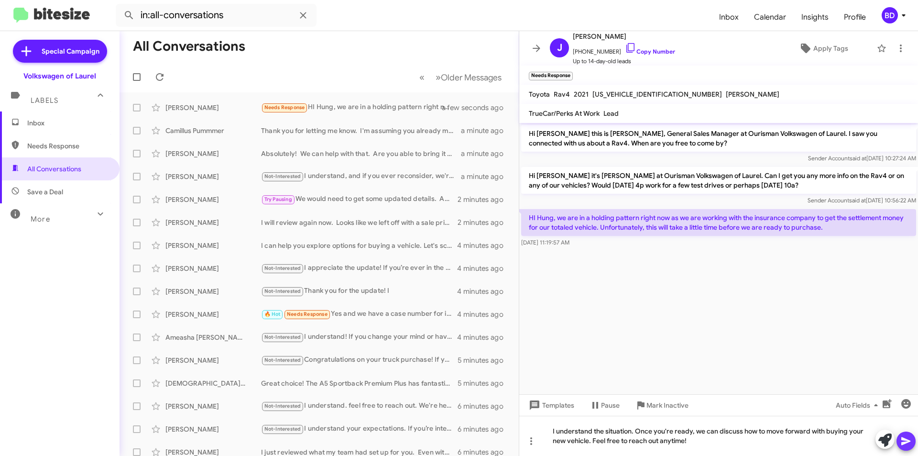
click at [902, 441] on icon at bounding box center [905, 440] width 11 height 11
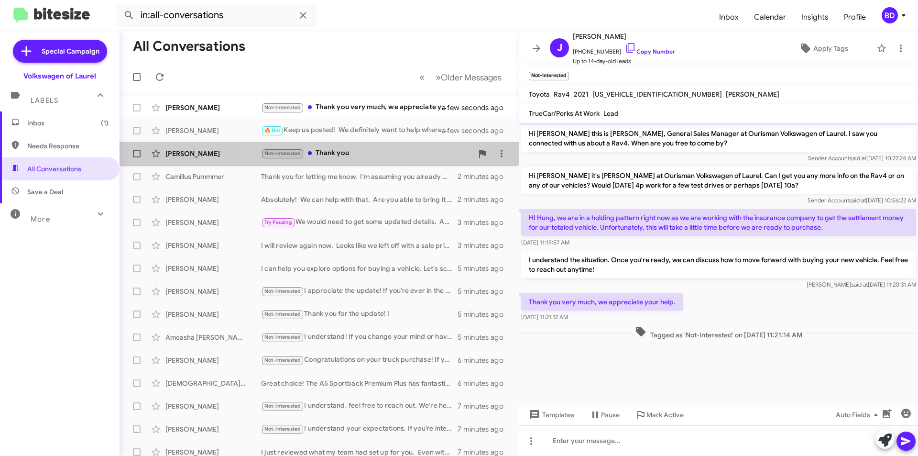
click at [346, 154] on div "Not-Interested Thank you" at bounding box center [367, 153] width 212 height 11
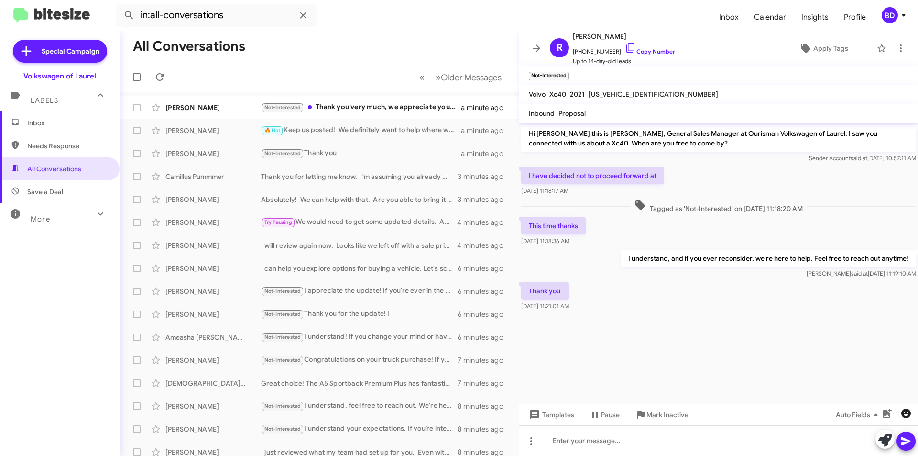
click at [905, 416] on icon "button" at bounding box center [906, 413] width 10 height 10
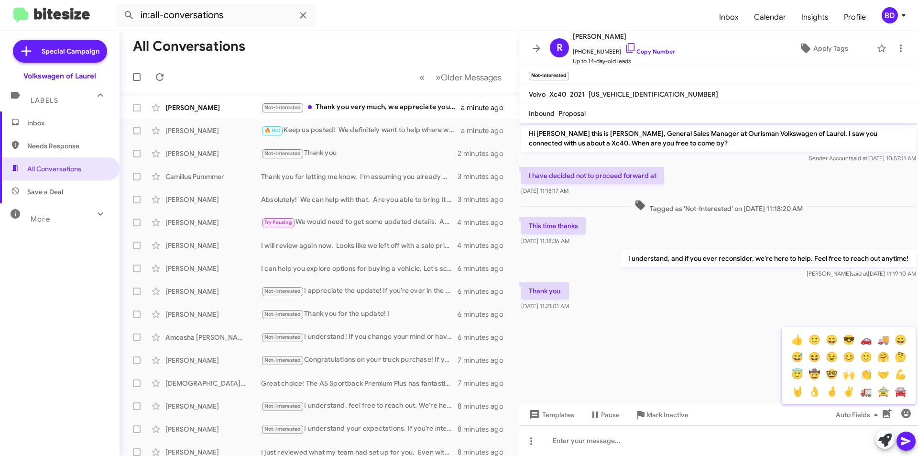
click at [816, 337] on button "🙂" at bounding box center [813, 339] width 17 height 17
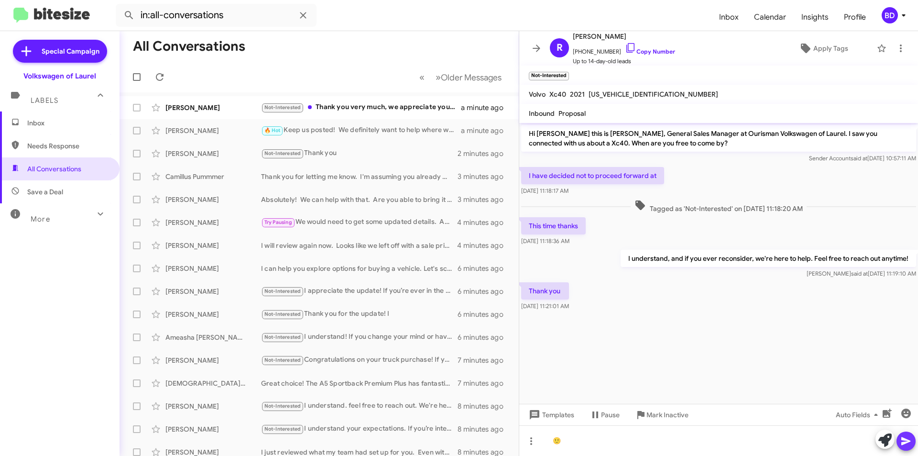
click at [906, 440] on icon at bounding box center [905, 441] width 9 height 8
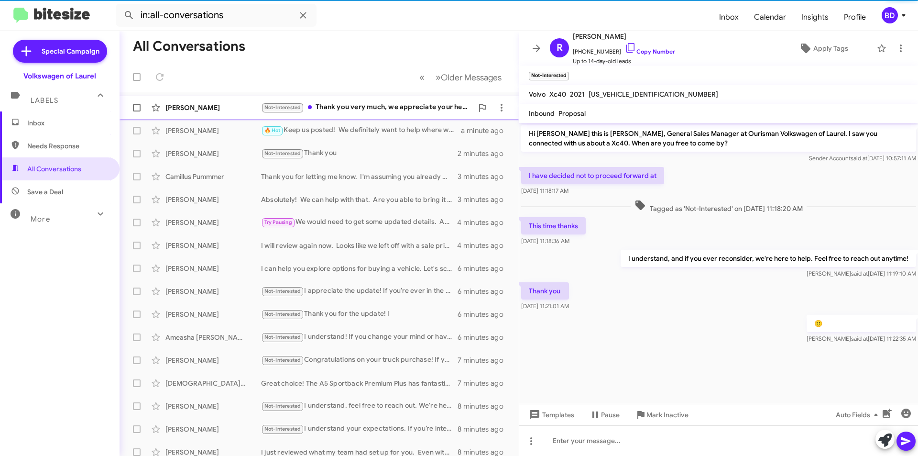
click at [371, 105] on div "Not-Interested Thank you very much, we appreciate your help." at bounding box center [367, 107] width 212 height 11
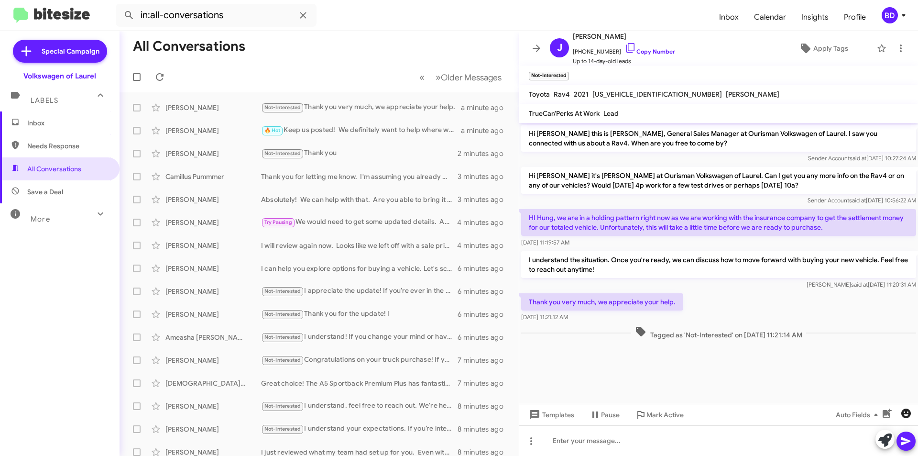
click at [904, 414] on icon "button" at bounding box center [905, 412] width 11 height 11
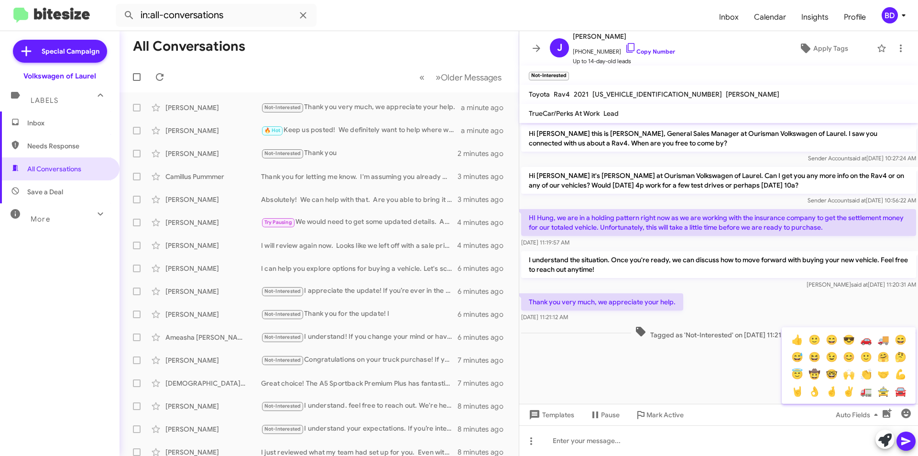
click at [811, 340] on button "🙂" at bounding box center [813, 339] width 17 height 17
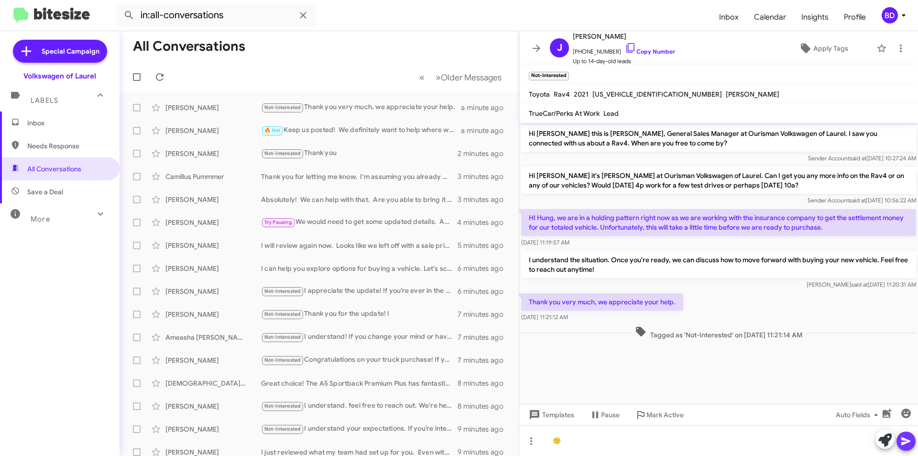
click at [909, 448] on span at bounding box center [905, 440] width 11 height 19
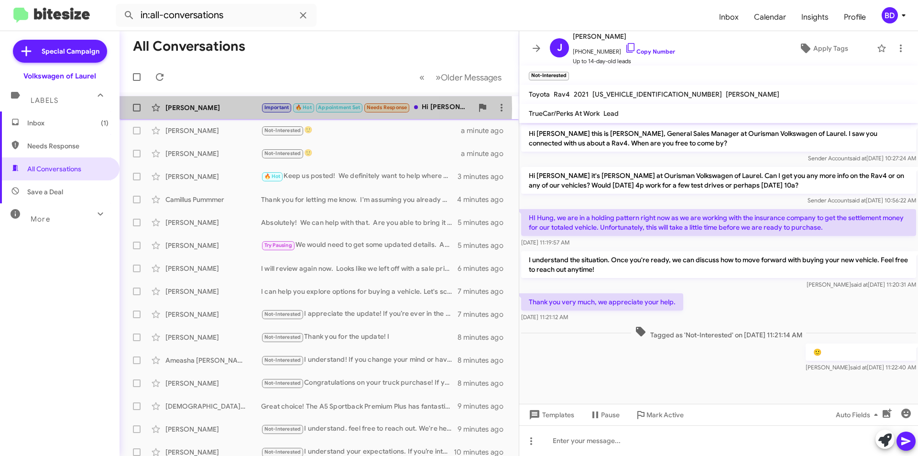
click at [233, 109] on div "Etienne Lamothe" at bounding box center [213, 108] width 96 height 10
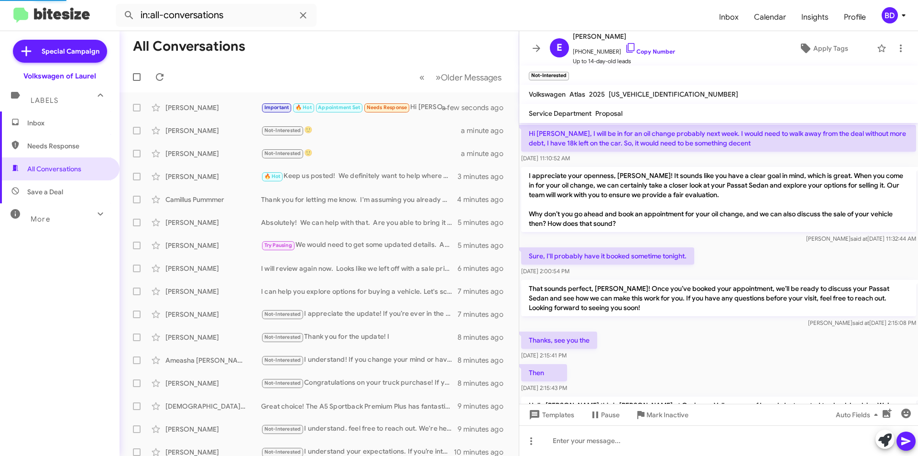
scroll to position [708, 0]
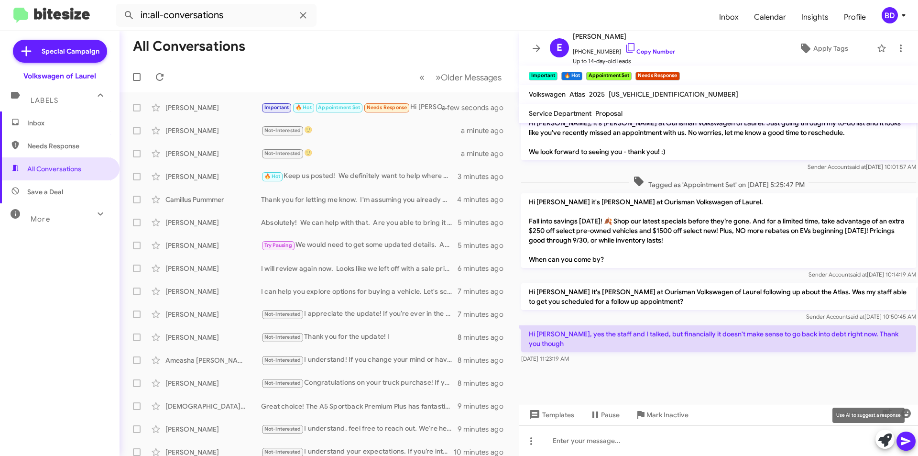
click at [884, 441] on icon at bounding box center [884, 439] width 13 height 13
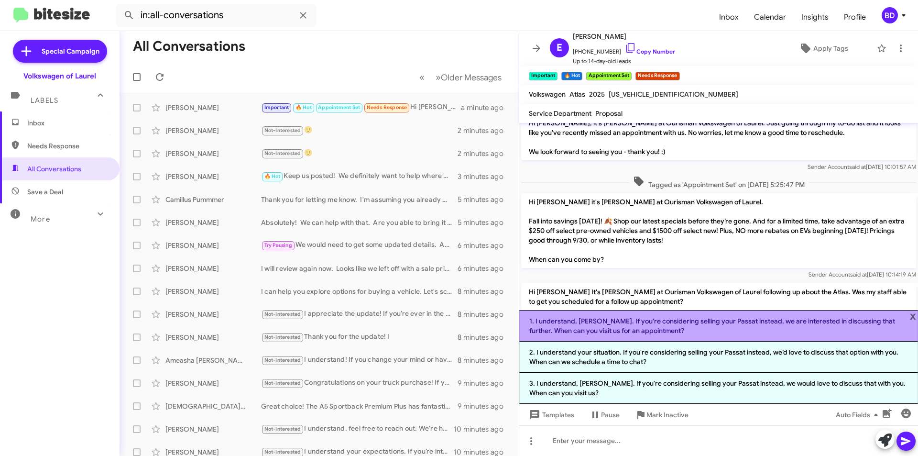
click at [672, 329] on li "1. I understand, Etienne. If you're considering selling your Passat instead, we…" at bounding box center [718, 326] width 399 height 32
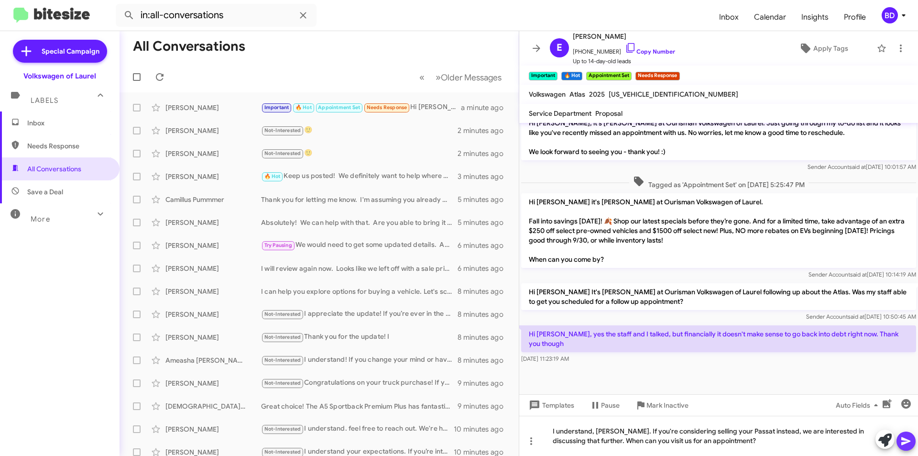
click at [907, 438] on icon at bounding box center [905, 440] width 11 height 11
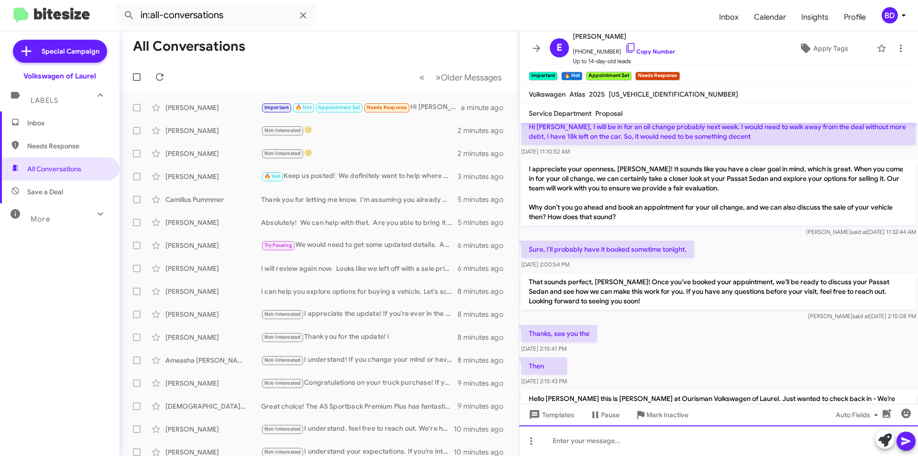
scroll to position [382, 0]
click at [653, 54] on link "Copy Number" at bounding box center [650, 51] width 50 height 7
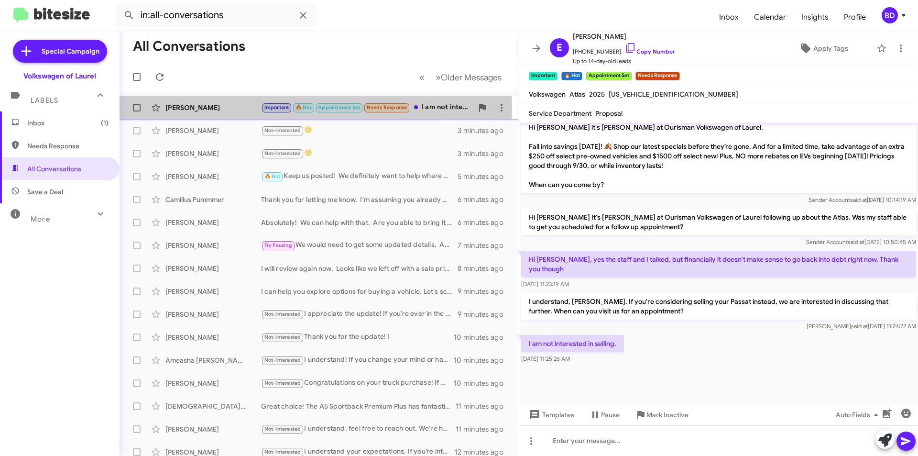
click at [233, 108] on div "Etienne Lamothe" at bounding box center [213, 108] width 96 height 10
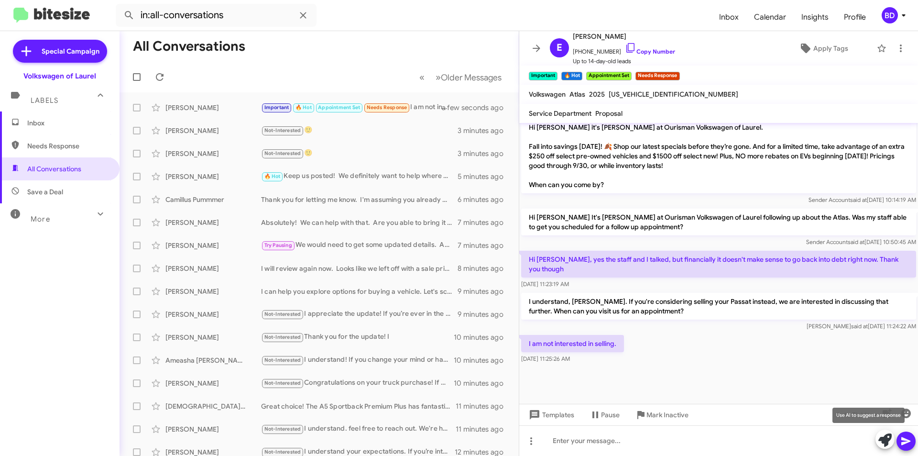
click at [885, 437] on icon at bounding box center [884, 439] width 13 height 13
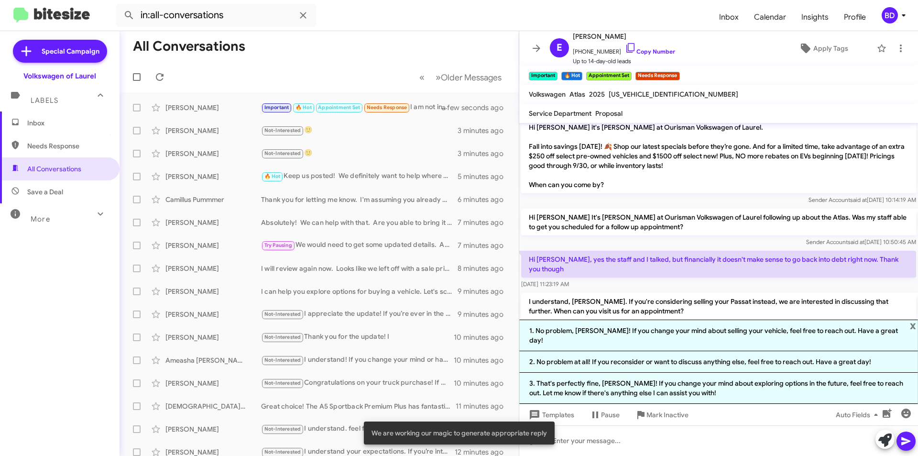
drag, startPoint x: 774, startPoint y: 360, endPoint x: 827, endPoint y: 375, distance: 55.6
click at [774, 360] on li "2. No problem at all! If you reconsider or want to discuss anything else, feel …" at bounding box center [718, 362] width 399 height 22
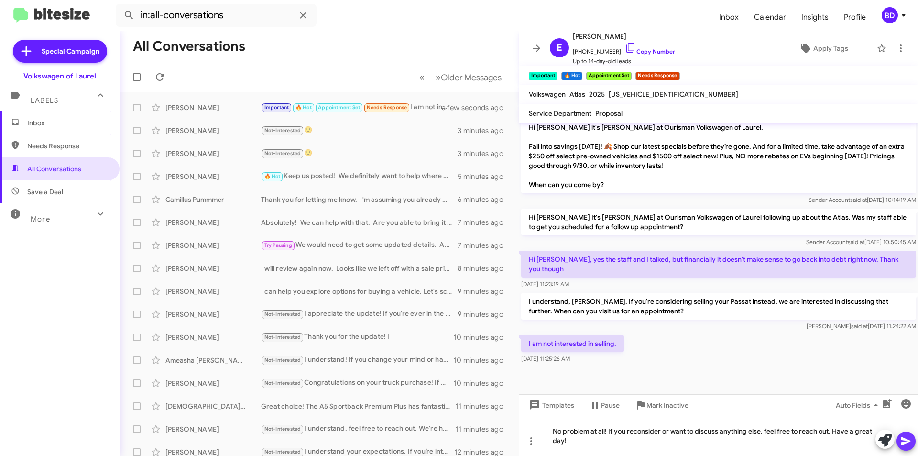
click at [909, 443] on icon at bounding box center [905, 440] width 11 height 11
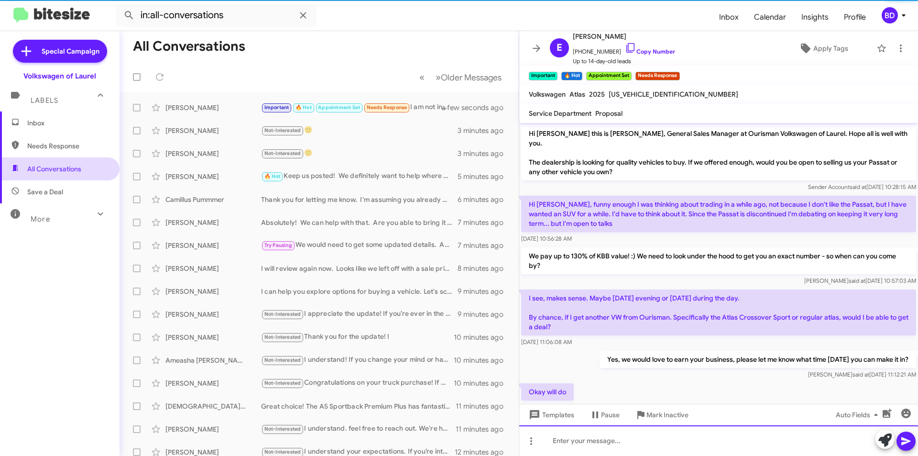
scroll to position [48, 0]
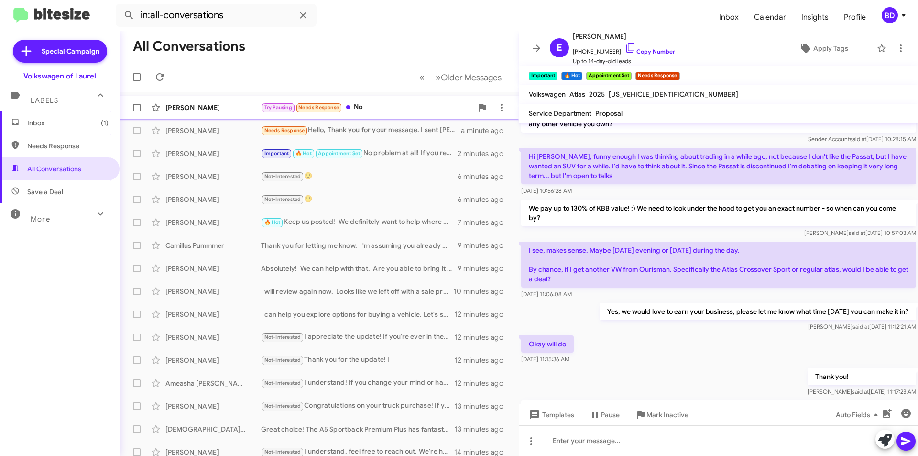
click at [392, 107] on div "Try Pausing Needs Response No" at bounding box center [367, 107] width 212 height 11
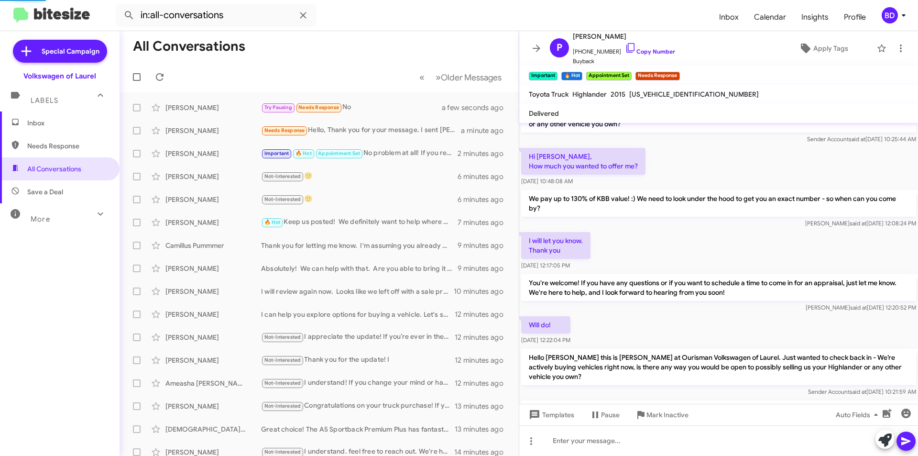
scroll to position [218, 0]
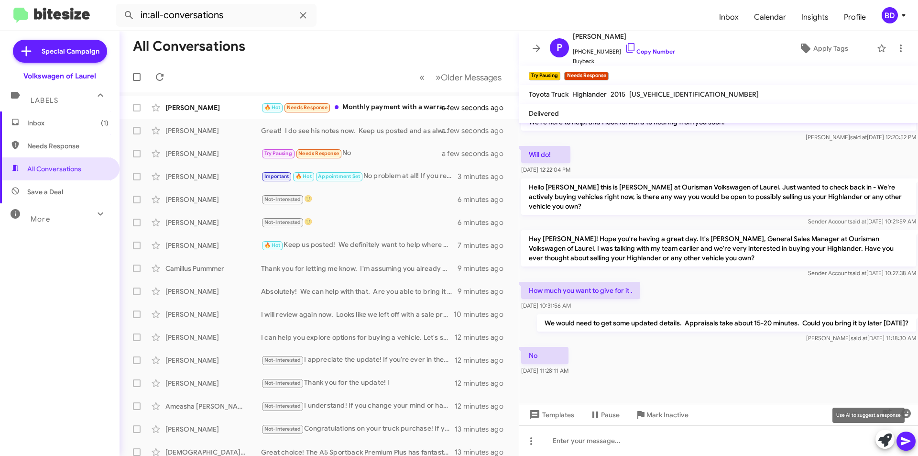
click at [887, 438] on icon at bounding box center [884, 439] width 13 height 13
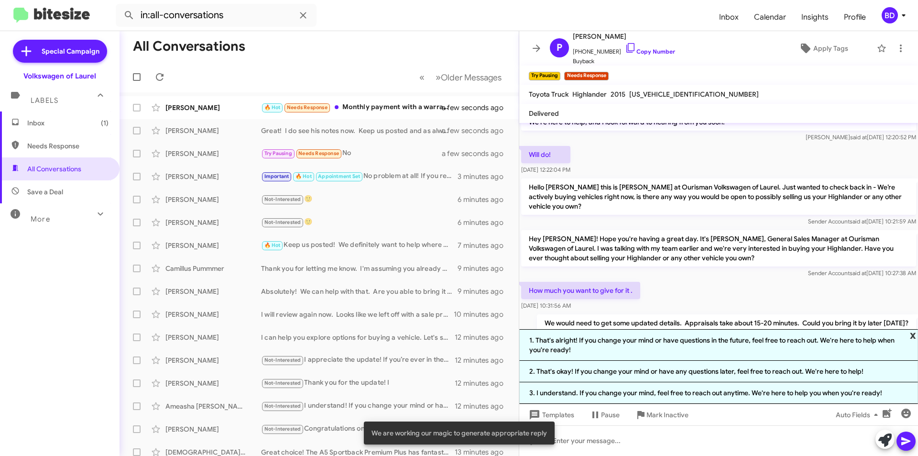
click at [915, 330] on span "x" at bounding box center [913, 334] width 6 height 11
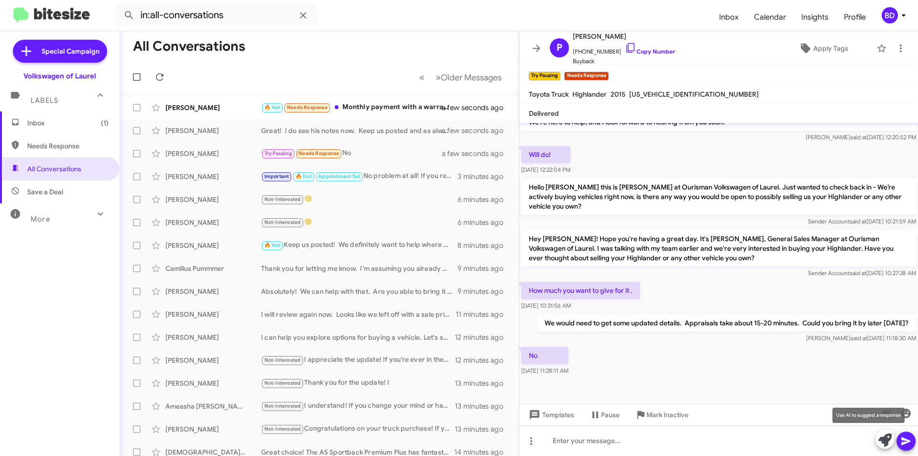
click at [887, 443] on icon at bounding box center [884, 439] width 13 height 13
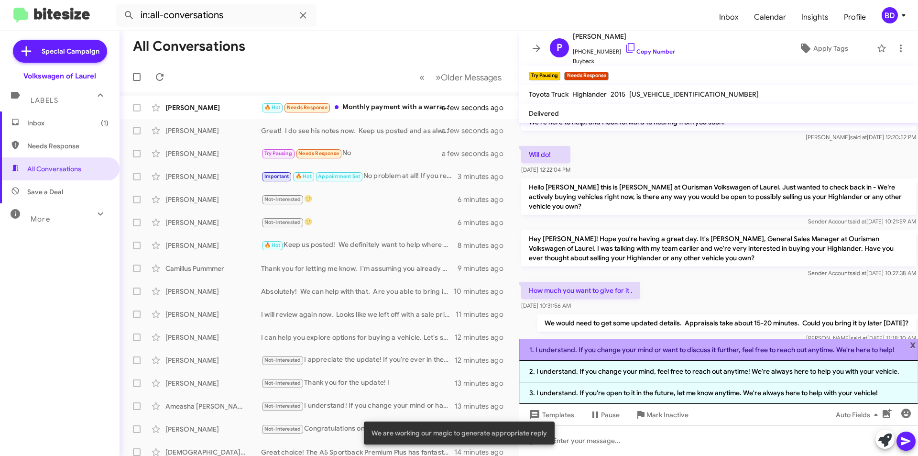
click at [645, 348] on li "1. I understand. If you change your mind or want to discuss it further, feel fr…" at bounding box center [718, 349] width 399 height 22
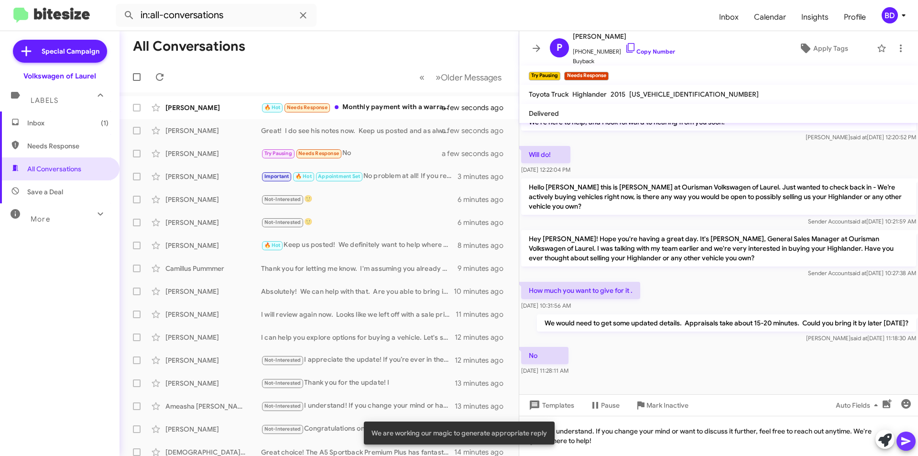
click at [906, 435] on icon at bounding box center [905, 440] width 11 height 11
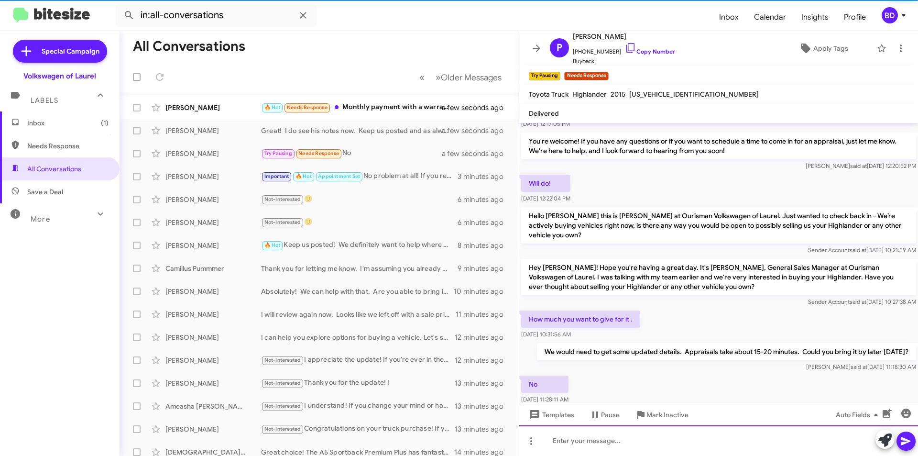
scroll to position [253, 0]
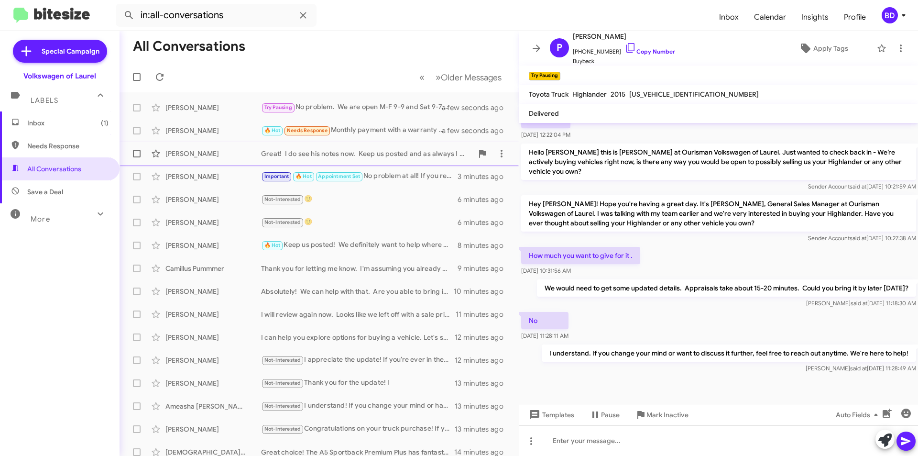
click at [366, 154] on div "Great! I do see his notes now. Keep us posted and as always I am happy to help …" at bounding box center [367, 154] width 212 height 10
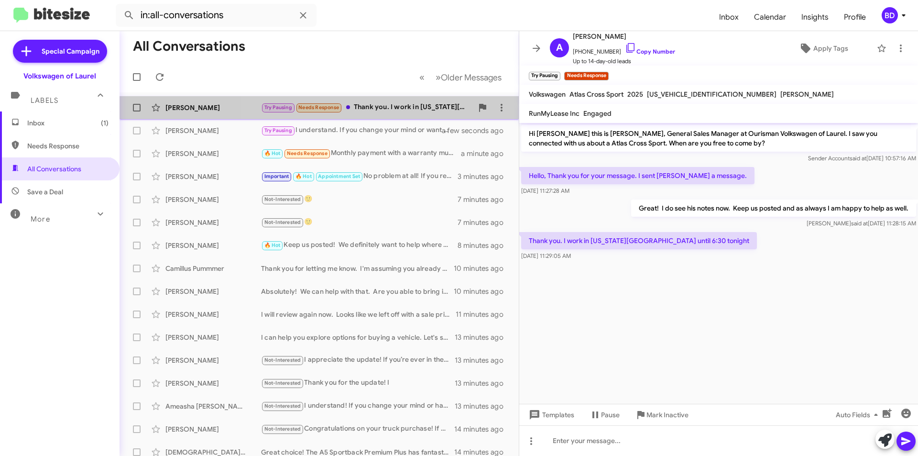
click at [382, 104] on div "Try Pausing Needs Response Thank you. I work in Washington DC until 6:30 tonight" at bounding box center [367, 107] width 212 height 11
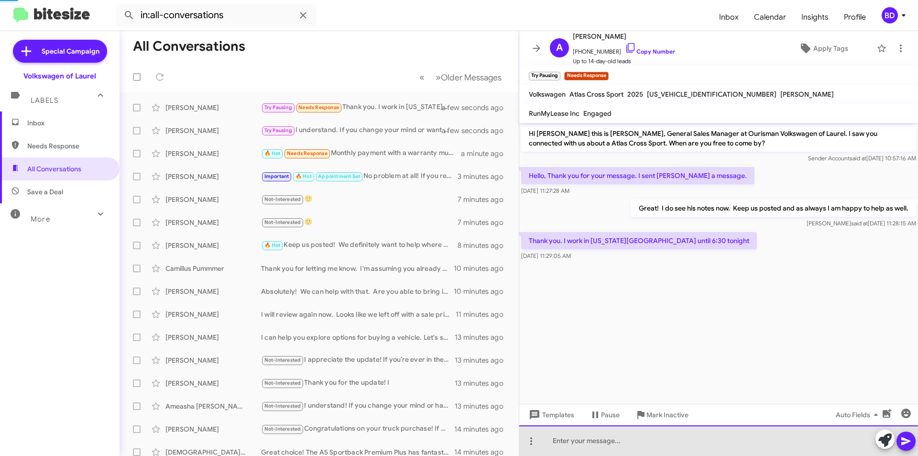
click at [671, 429] on div at bounding box center [718, 440] width 399 height 31
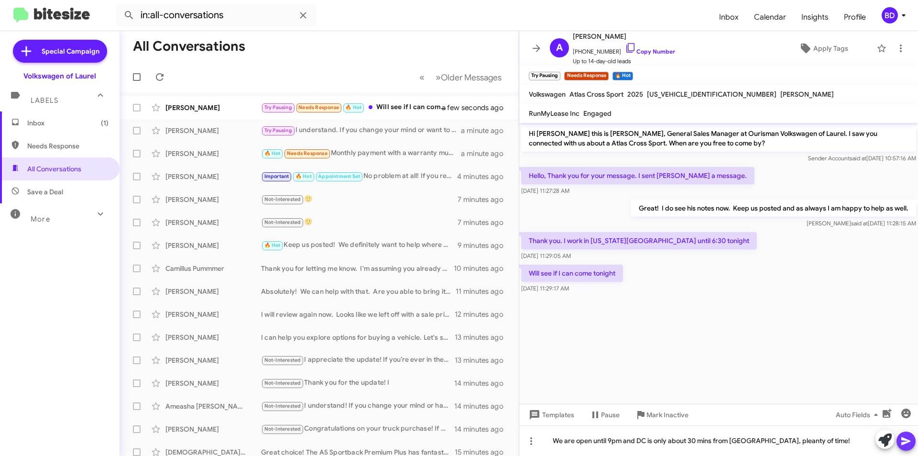
click at [901, 439] on icon at bounding box center [905, 440] width 11 height 11
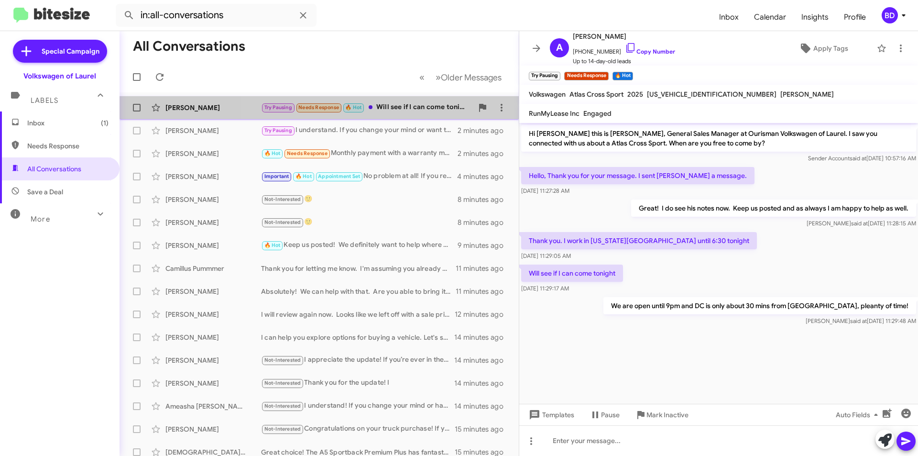
click at [402, 105] on div "Try Pausing Needs Response 🔥 Hot Will see if I can come tonight" at bounding box center [367, 107] width 212 height 11
click at [404, 106] on div "Try Pausing 🔥 Hot Needs Response Okay, depending on traffic 😒" at bounding box center [367, 107] width 212 height 11
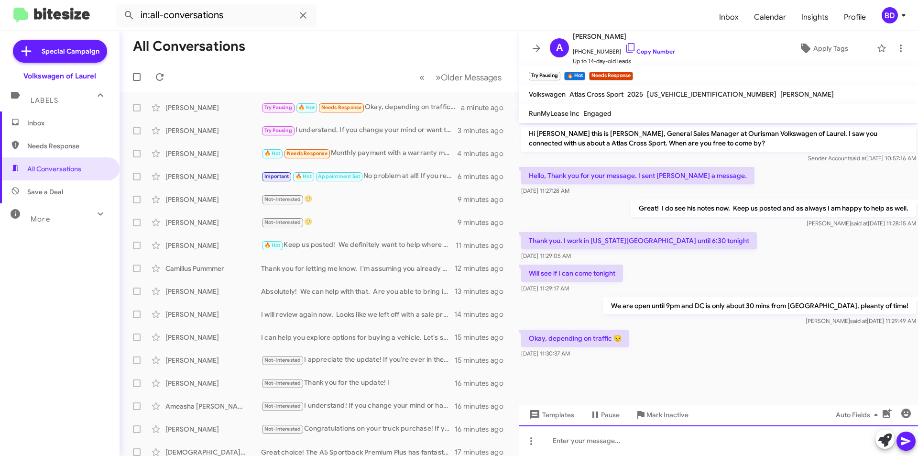
click at [734, 432] on div at bounding box center [718, 440] width 399 height 31
click at [905, 438] on icon at bounding box center [905, 441] width 9 height 8
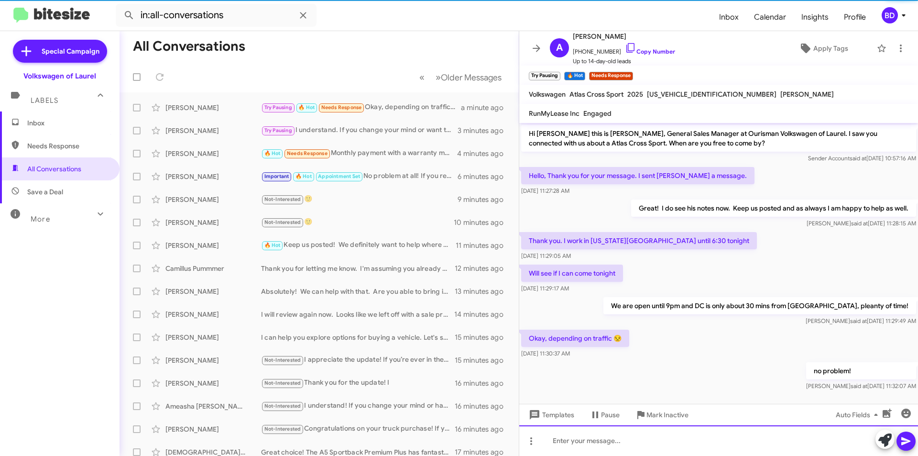
scroll to position [8, 0]
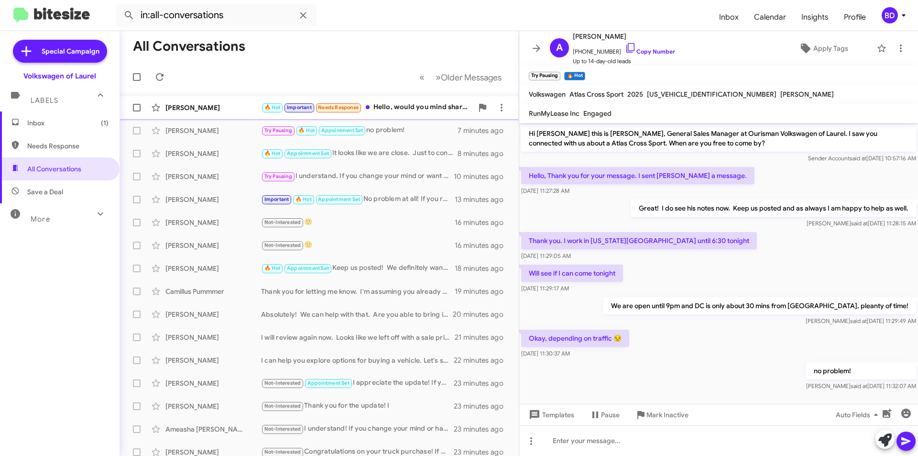
click at [406, 110] on div "🔥 Hot Important Needs Response Hello, would you mind sharing a price quote ahea…" at bounding box center [367, 107] width 212 height 11
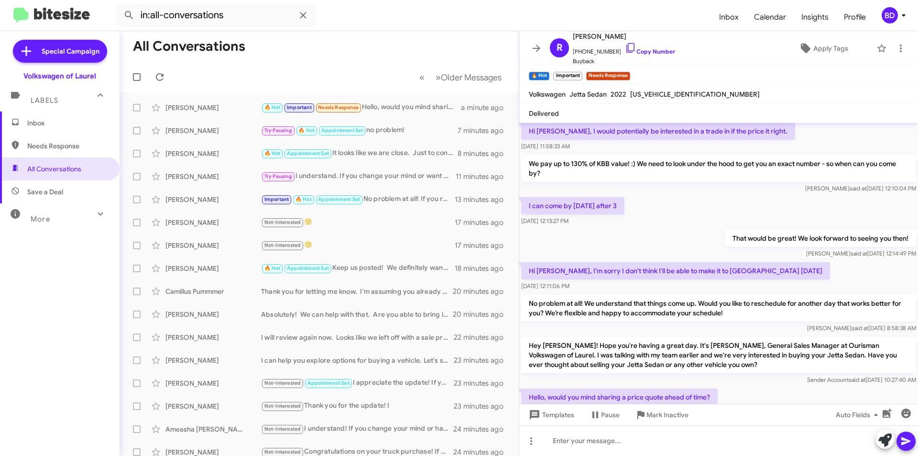
scroll to position [110, 0]
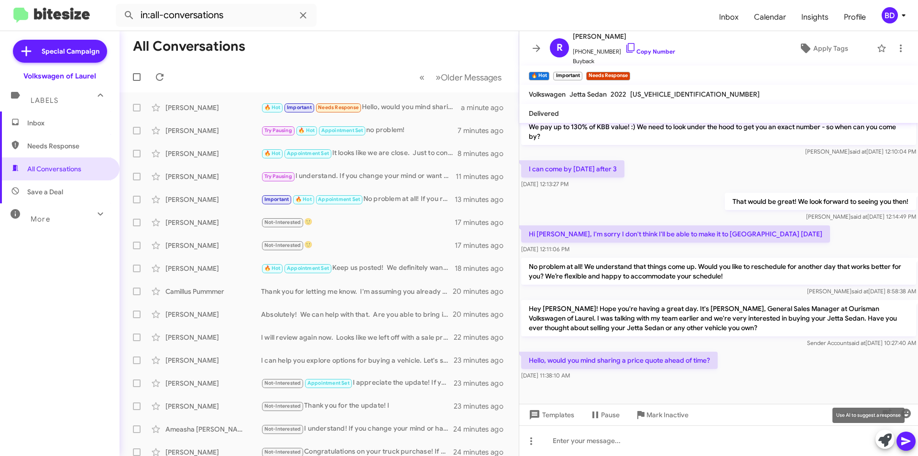
click at [884, 446] on icon at bounding box center [884, 439] width 13 height 13
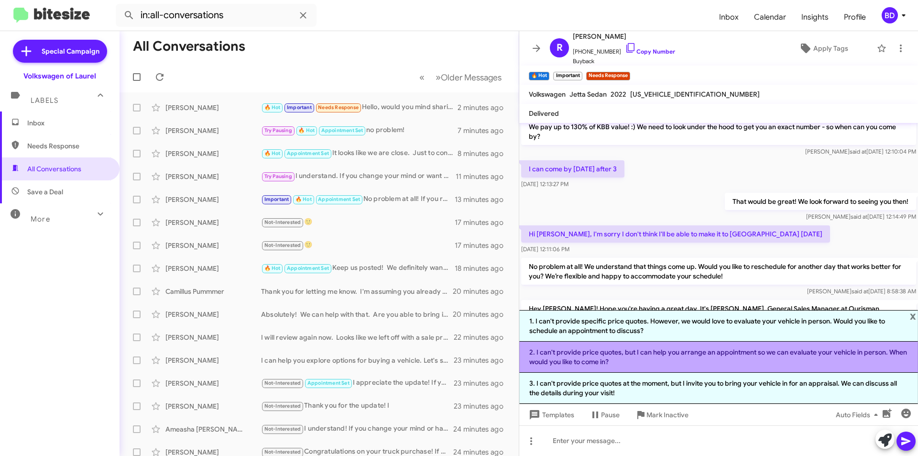
click at [643, 358] on li "2. I can't provide price quotes, but I can help you arrange an appointment so w…" at bounding box center [718, 356] width 399 height 31
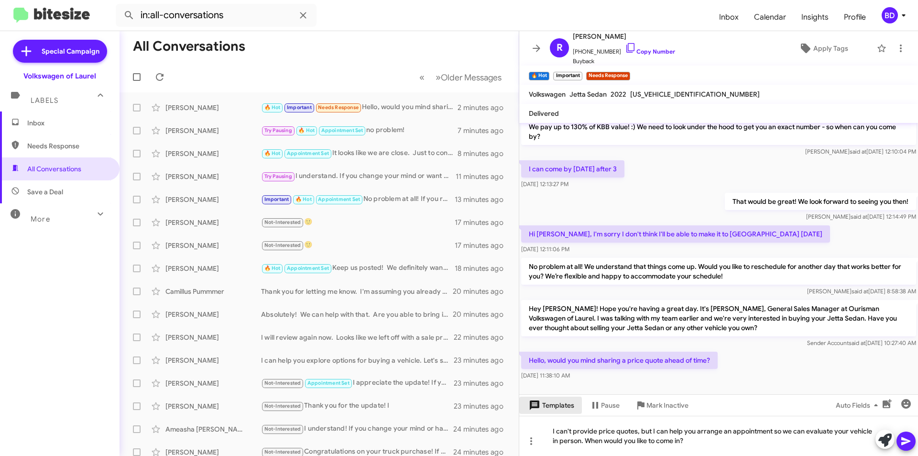
click at [570, 405] on span "Templates" at bounding box center [550, 404] width 47 height 17
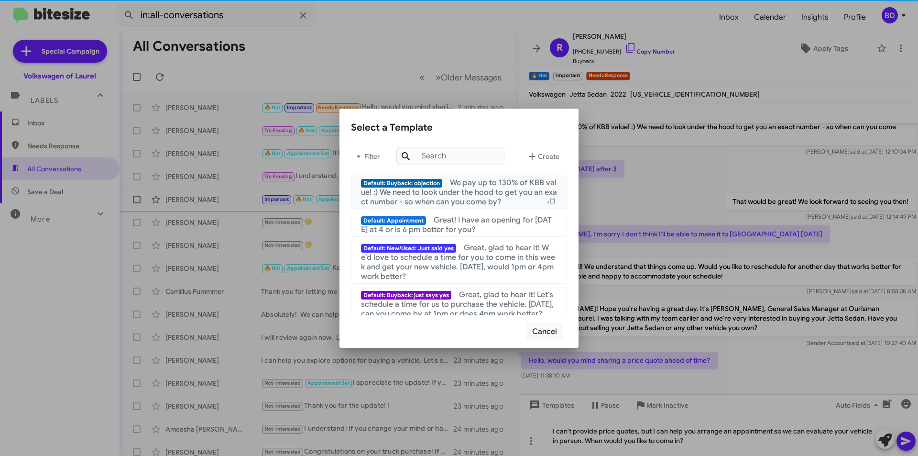
drag, startPoint x: 481, startPoint y: 185, endPoint x: 497, endPoint y: 190, distance: 16.9
click at [482, 185] on span "We pay up to 130% of KBB value! :) We need to look under the hood to get you an…" at bounding box center [459, 192] width 196 height 29
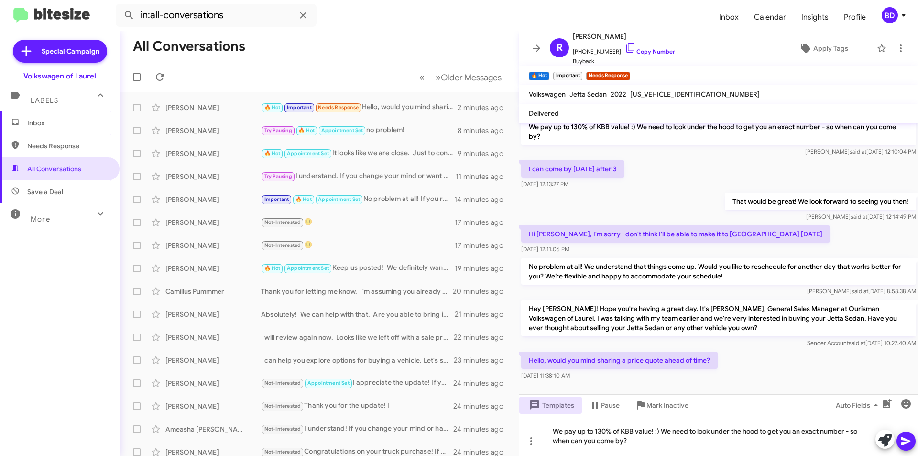
click at [908, 439] on icon at bounding box center [905, 440] width 11 height 11
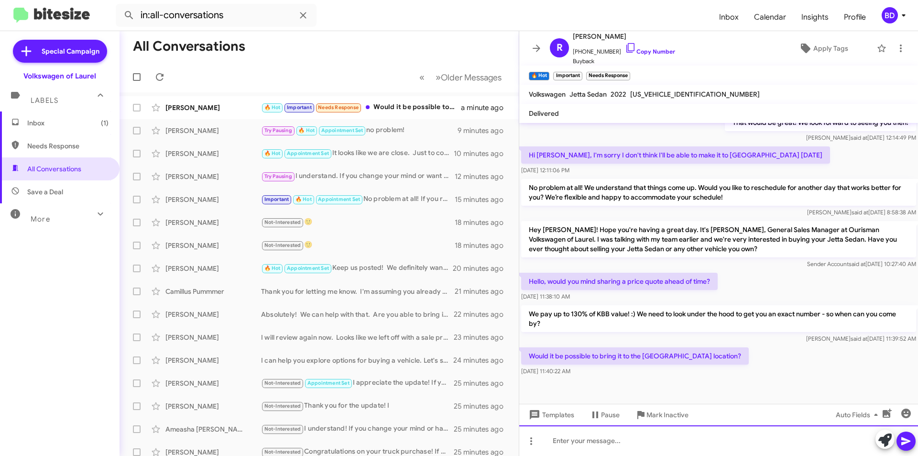
scroll to position [189, 0]
click at [903, 440] on icon at bounding box center [905, 440] width 11 height 11
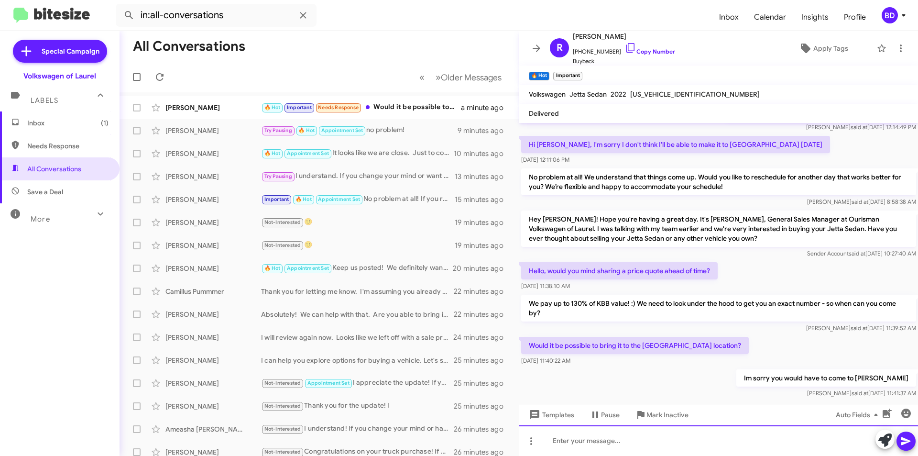
scroll to position [224, 0]
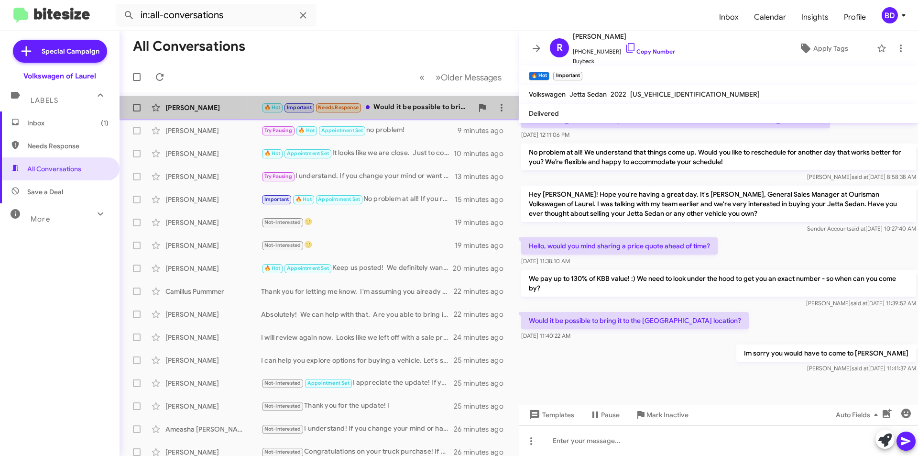
click at [401, 106] on div "🔥 Hot Important Needs Response Would it be possible to bring it to the Rockvill…" at bounding box center [367, 107] width 212 height 11
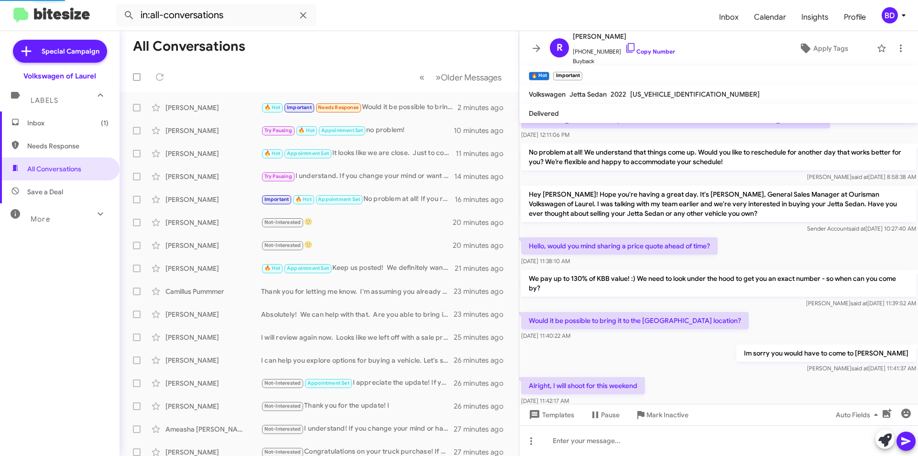
scroll to position [0, 0]
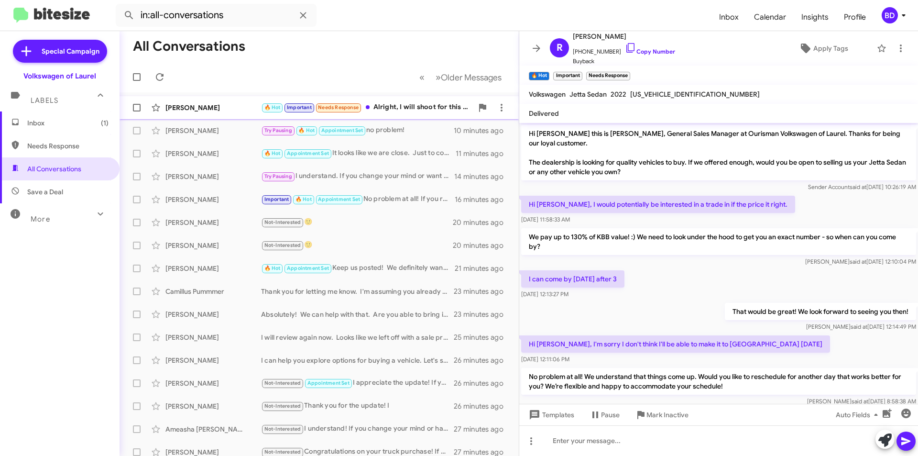
click at [410, 108] on div "🔥 Hot Important Needs Response Alright, I will shoot for this weekend" at bounding box center [367, 107] width 212 height 11
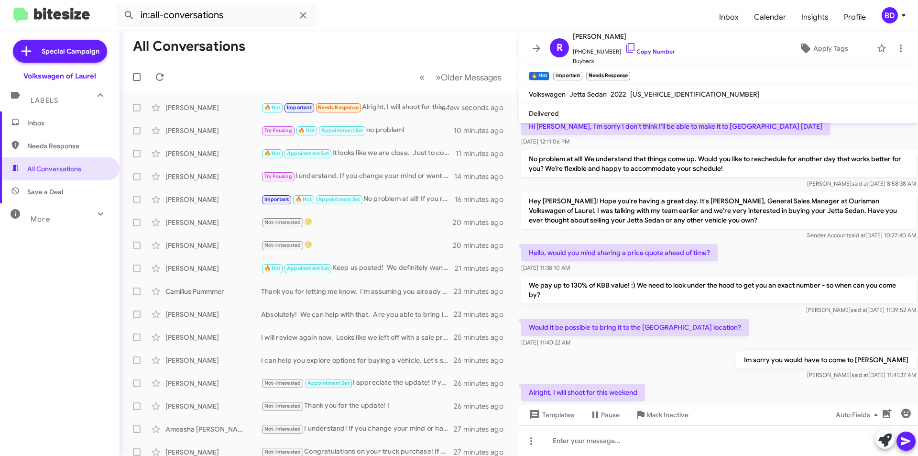
scroll to position [259, 0]
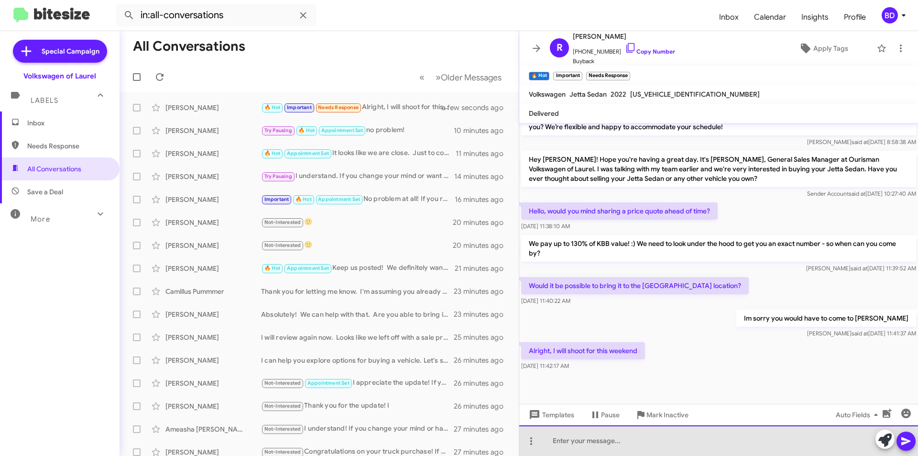
click at [824, 439] on div at bounding box center [718, 440] width 399 height 31
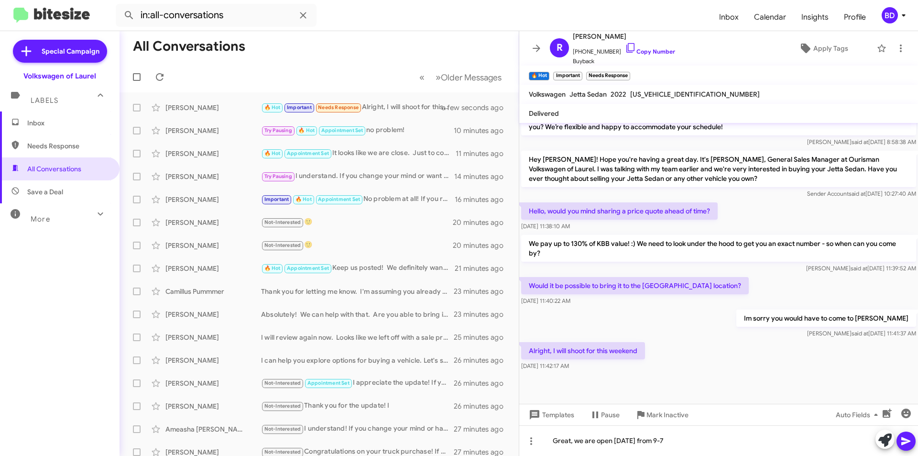
click at [911, 436] on icon at bounding box center [905, 440] width 11 height 11
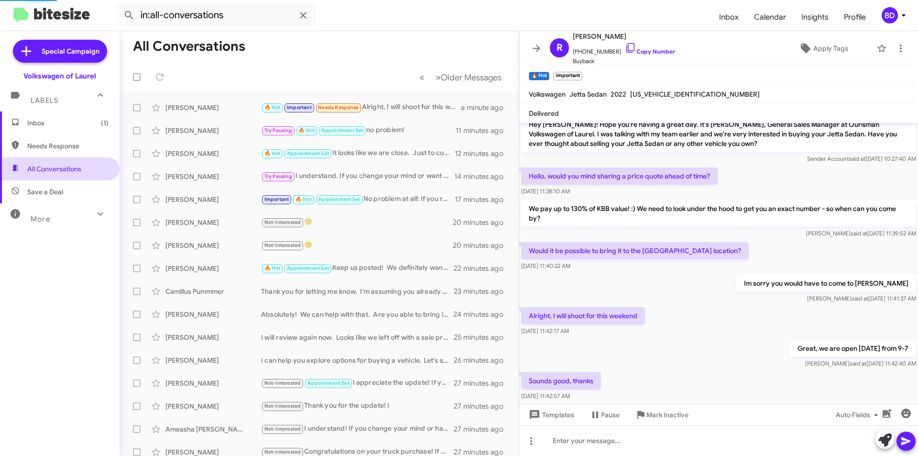
scroll to position [0, 0]
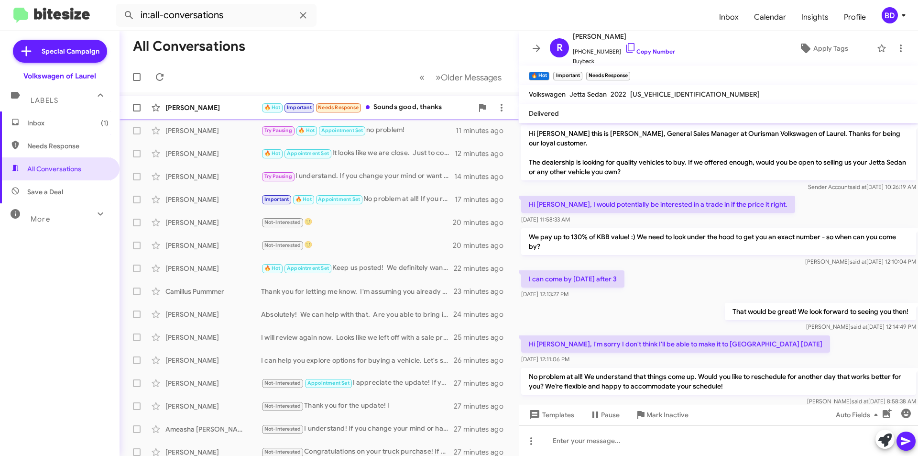
click at [392, 112] on div "🔥 Hot Important Needs Response Sounds good, thanks" at bounding box center [367, 107] width 212 height 11
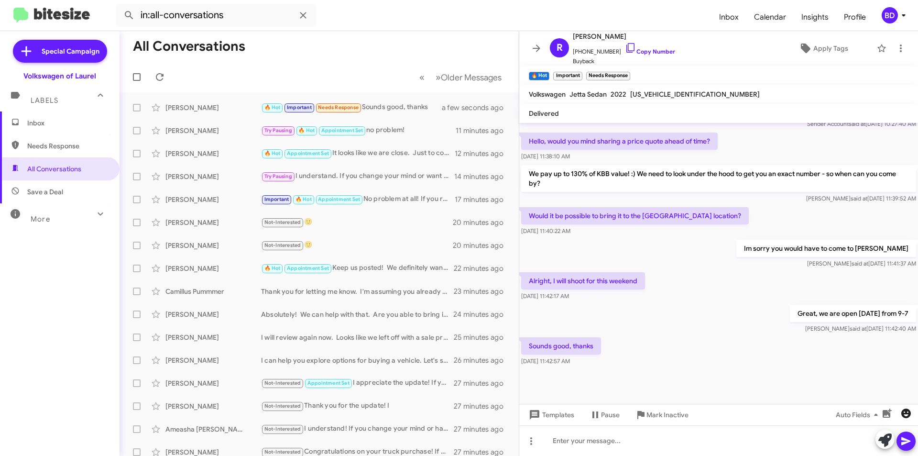
click at [904, 413] on icon "button" at bounding box center [906, 413] width 10 height 10
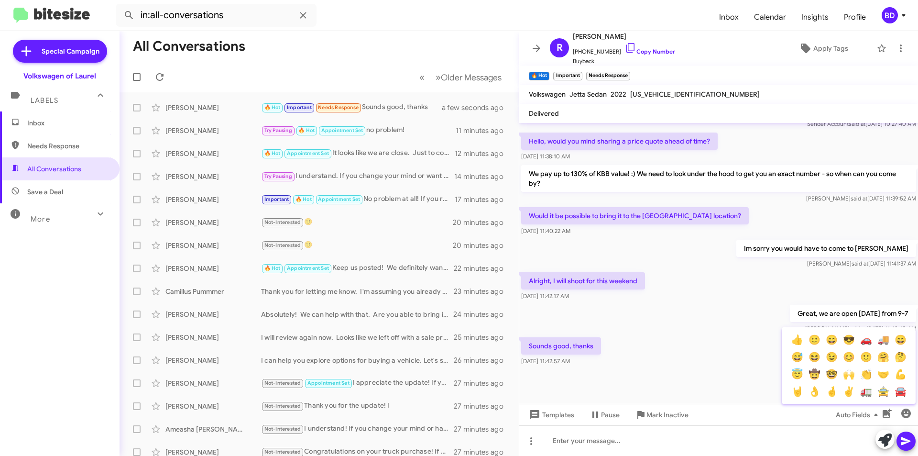
click at [815, 341] on button "🙂" at bounding box center [813, 339] width 17 height 17
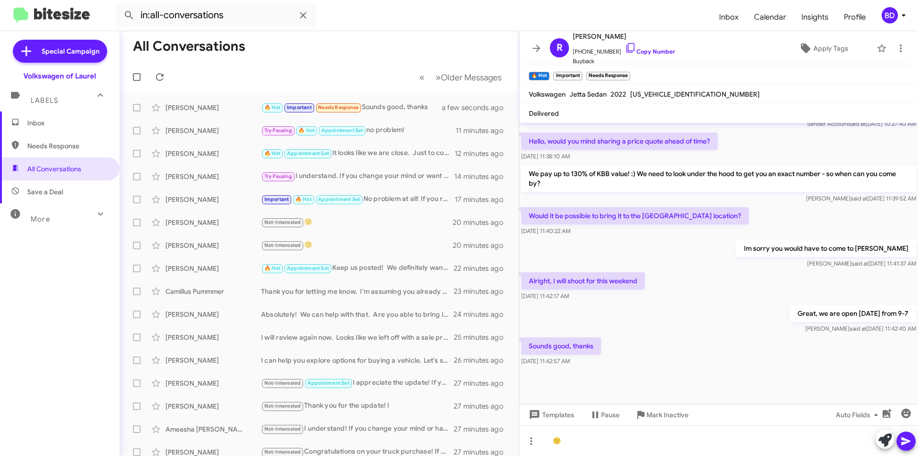
click at [907, 439] on icon at bounding box center [905, 440] width 11 height 11
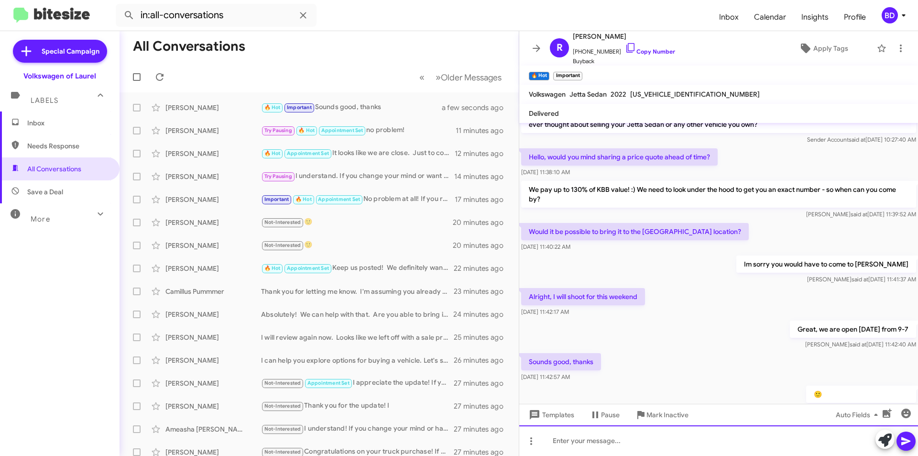
scroll to position [364, 0]
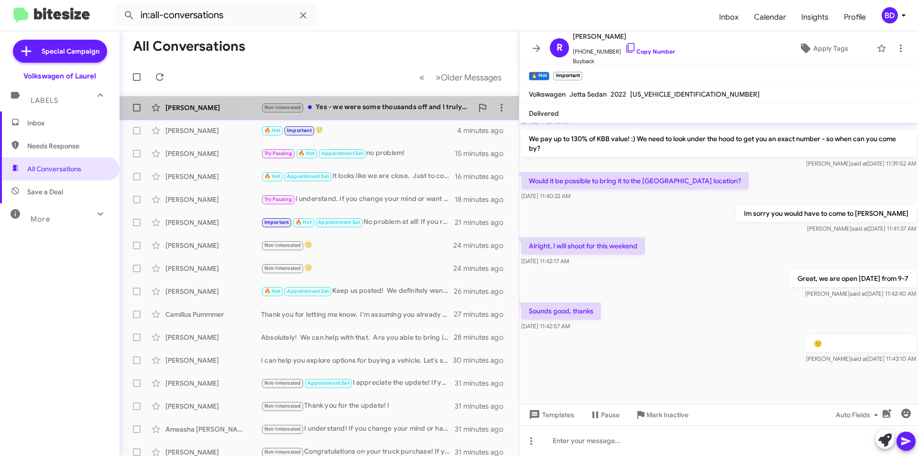
click at [401, 109] on div "Not-Interested Yes - we were some thousands off and I truly understand why ther…" at bounding box center [367, 107] width 212 height 11
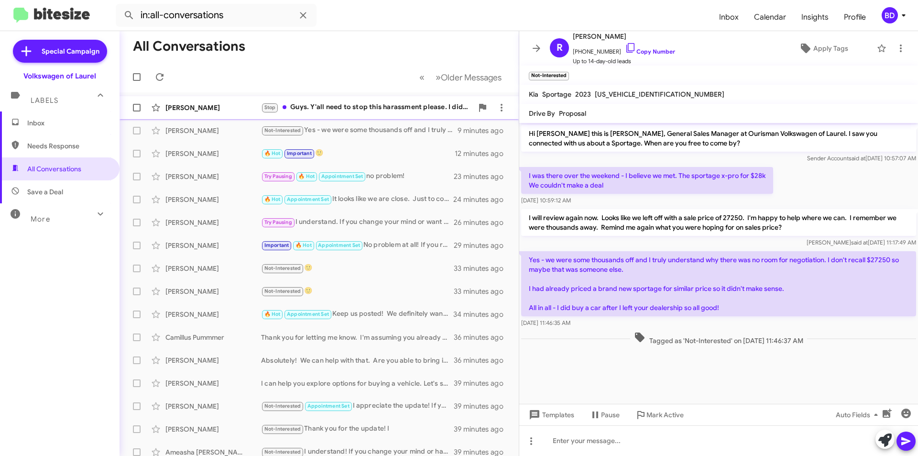
click at [341, 106] on div "Stop Guys. Y'all need to stop this harassment please. I didn't sign up for anyt…" at bounding box center [367, 107] width 212 height 11
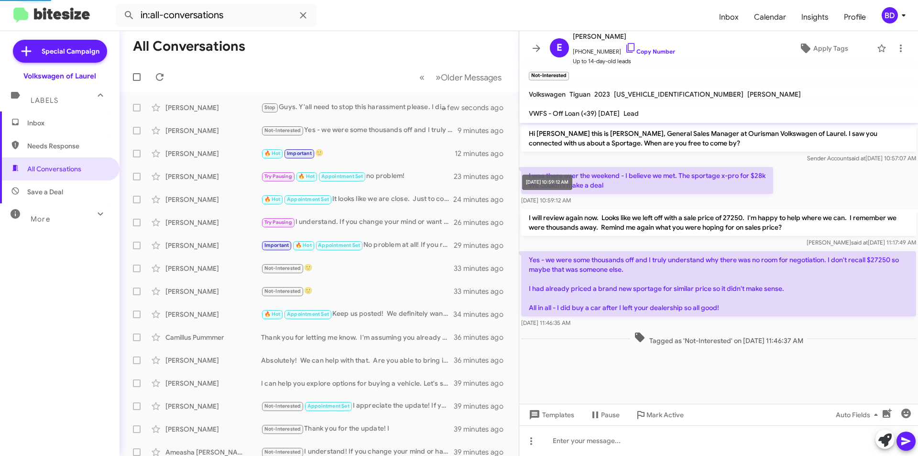
scroll to position [180, 0]
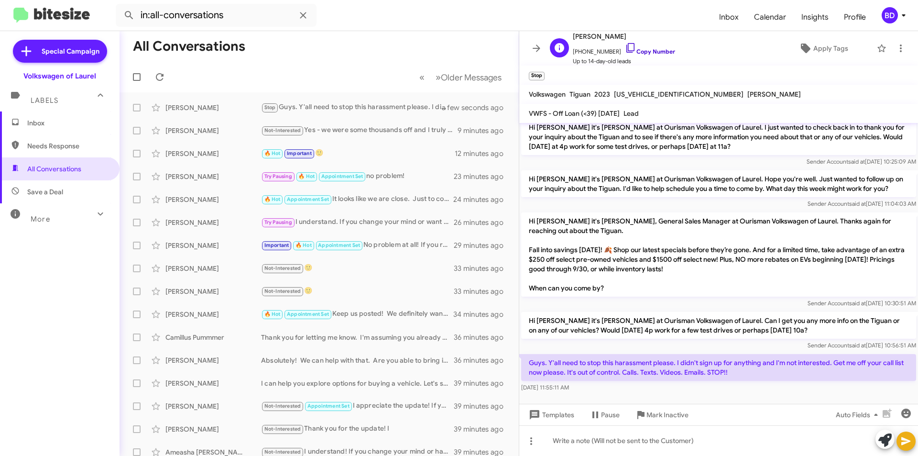
click at [643, 50] on link "Copy Number" at bounding box center [650, 51] width 50 height 7
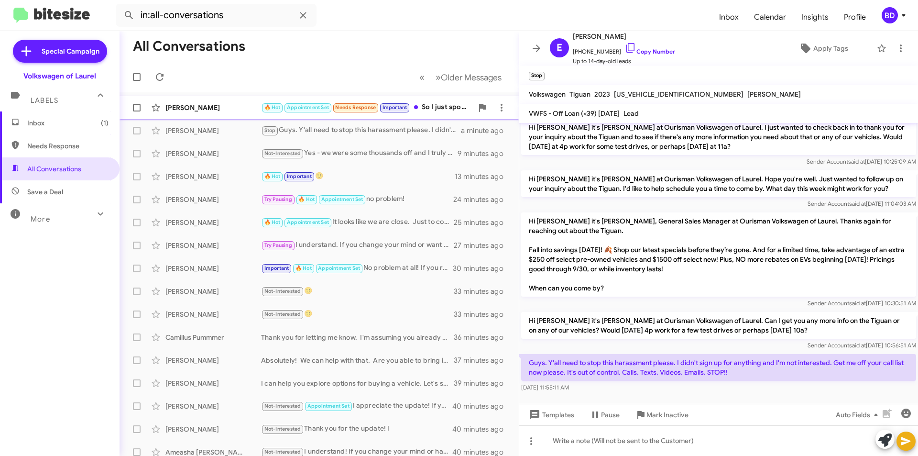
click at [223, 97] on span "Maressa Murray 🔥 Hot Appointment Set Needs Response Important So I just spoke w…" at bounding box center [319, 107] width 399 height 23
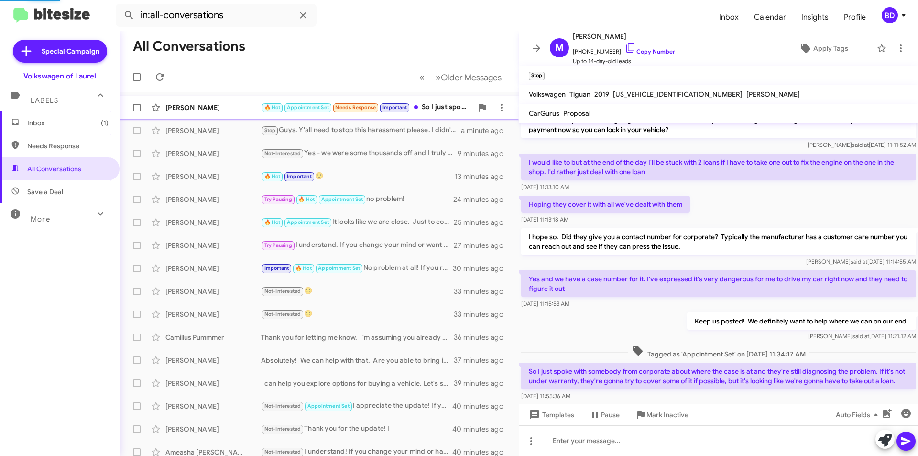
scroll to position [220, 0]
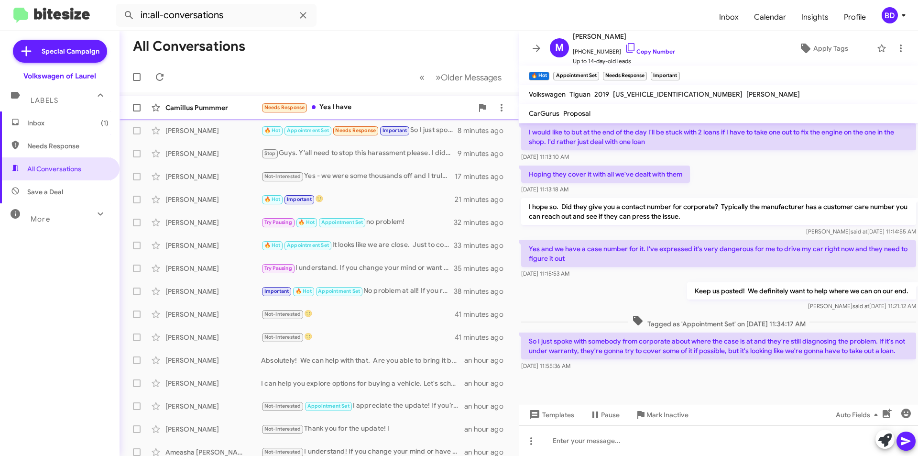
drag, startPoint x: 366, startPoint y: 108, endPoint x: 360, endPoint y: 118, distance: 11.4
click at [366, 108] on div "Needs Response Yes I have" at bounding box center [367, 107] width 212 height 11
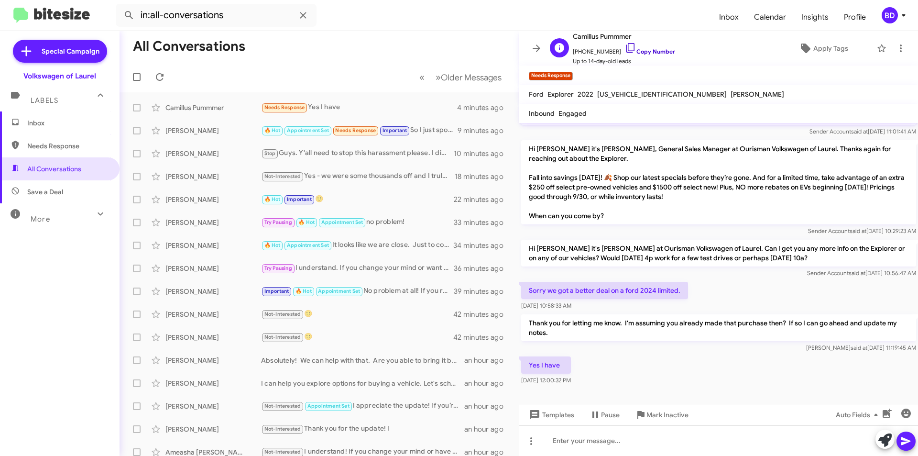
click at [651, 49] on link "Copy Number" at bounding box center [650, 51] width 50 height 7
click at [886, 440] on icon at bounding box center [884, 439] width 13 height 13
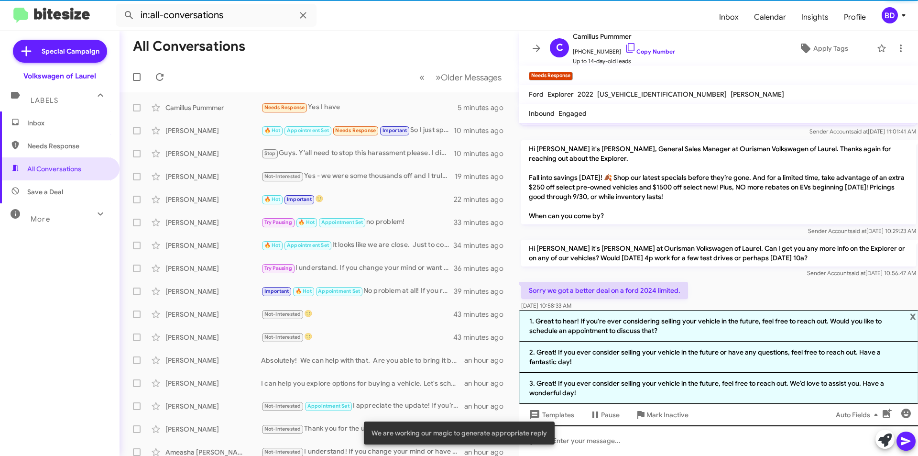
scroll to position [220, 0]
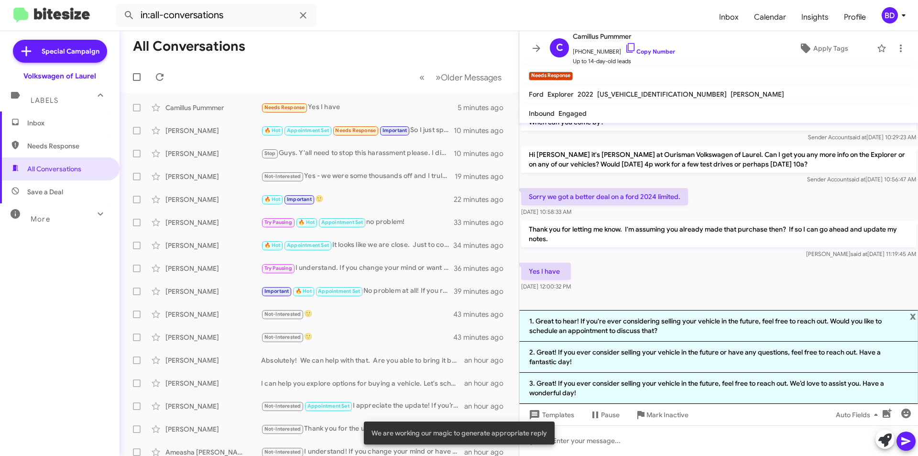
click at [705, 271] on div "Yes I have Sep 30, 2025, 12:00:32 PM" at bounding box center [718, 277] width 399 height 33
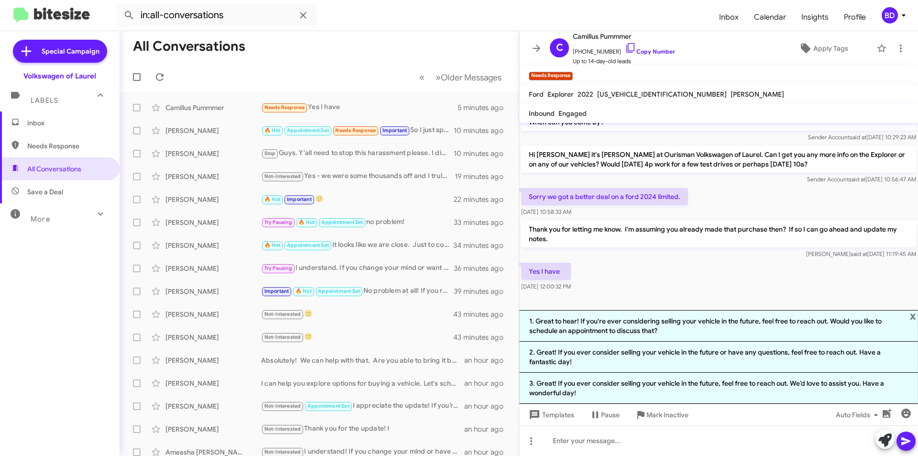
drag, startPoint x: 715, startPoint y: 276, endPoint x: 716, endPoint y: 283, distance: 6.3
click at [716, 276] on div "Yes I have Sep 30, 2025, 12:00:32 PM" at bounding box center [718, 277] width 399 height 33
click at [673, 414] on span "Mark Inactive" at bounding box center [667, 414] width 42 height 17
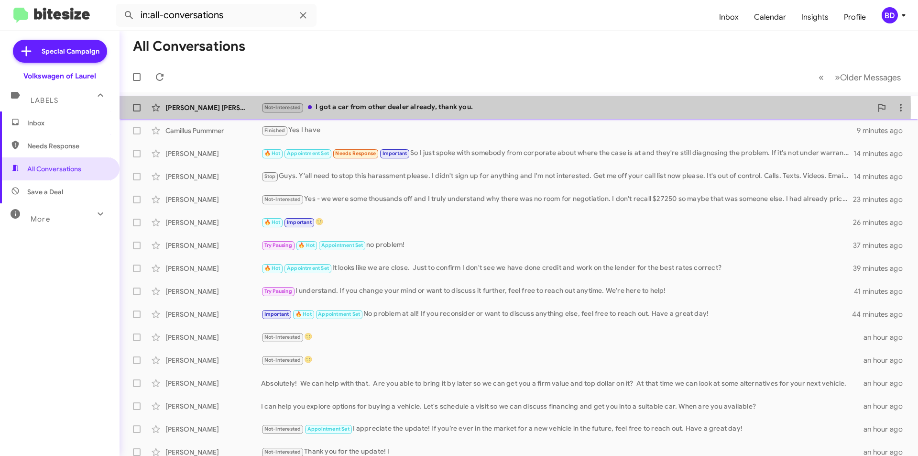
click at [420, 109] on div "Not-Interested I got a car from other dealer already, thank you." at bounding box center [566, 107] width 611 height 11
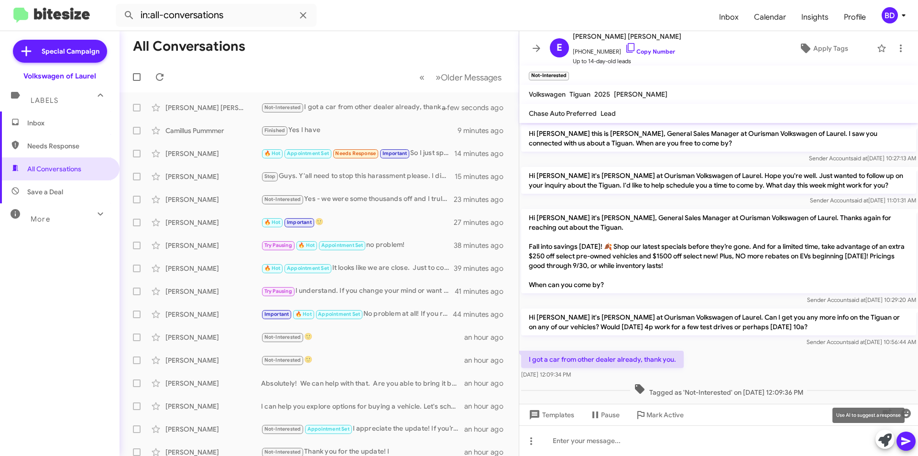
click at [886, 437] on icon at bounding box center [884, 439] width 13 height 13
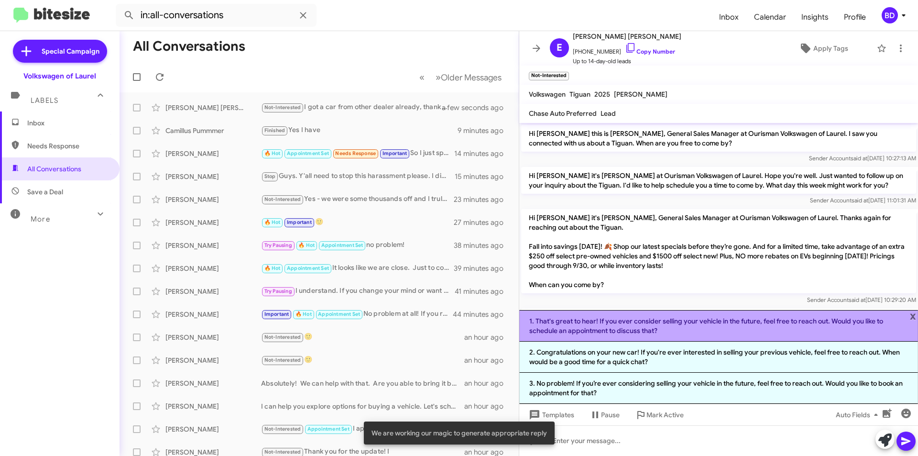
click at [714, 329] on li "1. That's great to hear! If you ever consider selling your vehicle in the futur…" at bounding box center [718, 326] width 399 height 32
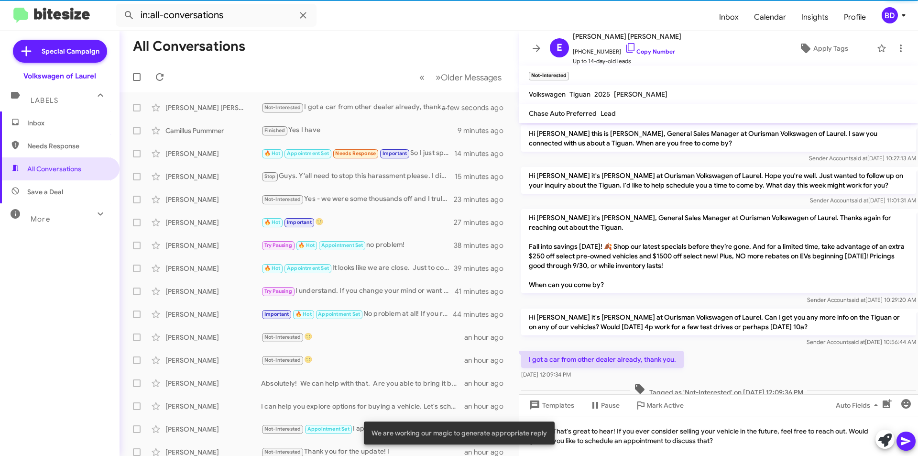
click at [908, 445] on icon at bounding box center [905, 440] width 11 height 11
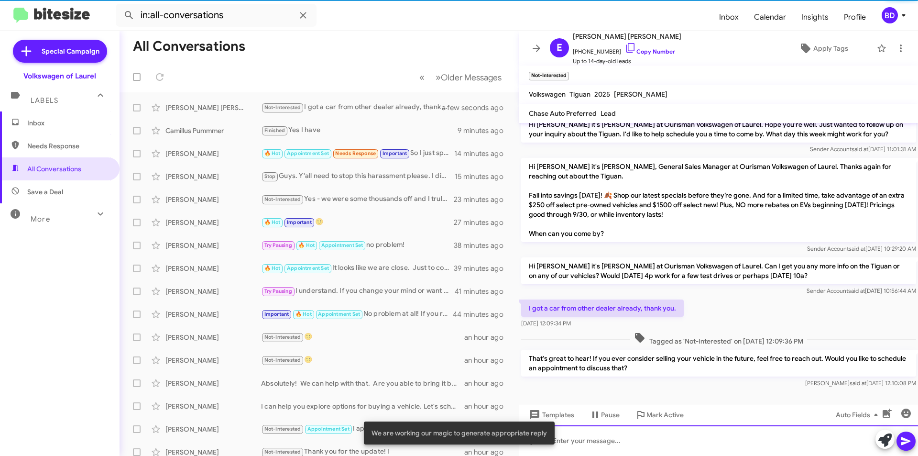
scroll to position [54, 0]
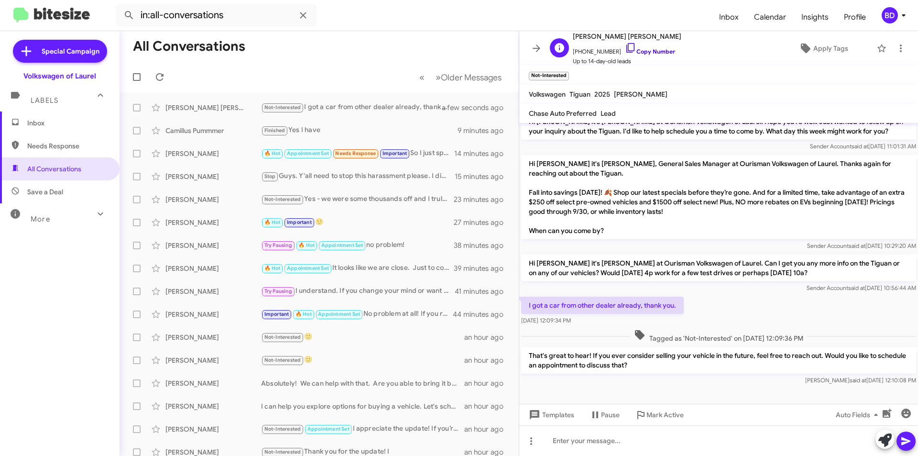
click at [648, 54] on link "Copy Number" at bounding box center [650, 51] width 50 height 7
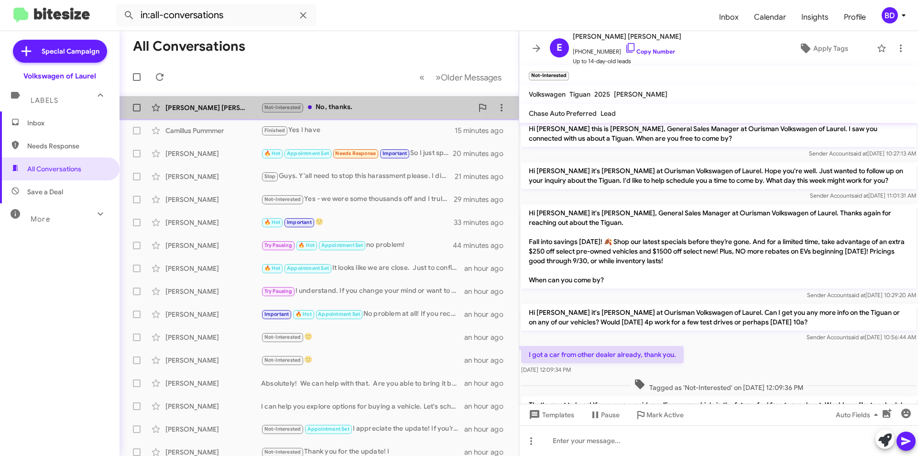
click at [358, 105] on div "Not-Interested No, thanks." at bounding box center [367, 107] width 212 height 11
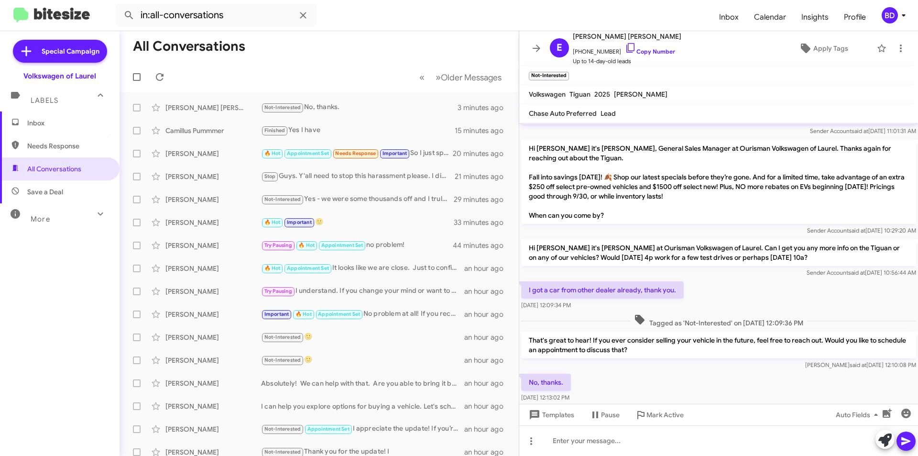
scroll to position [89, 0]
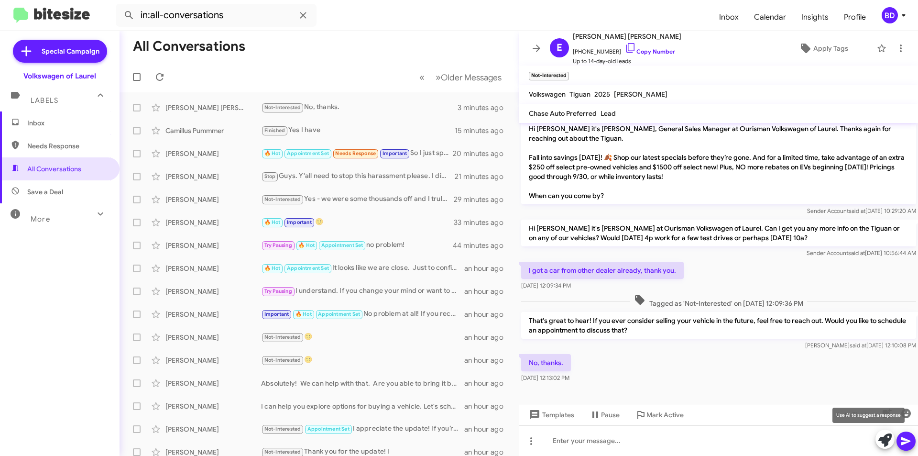
click at [888, 446] on span at bounding box center [884, 439] width 13 height 21
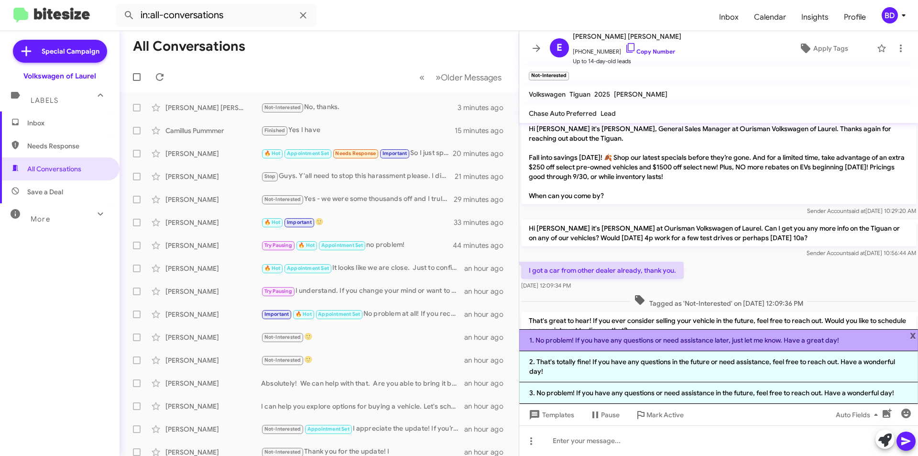
click at [711, 341] on li "1. No problem! If you have any questions or need assistance later, just let me …" at bounding box center [718, 340] width 399 height 22
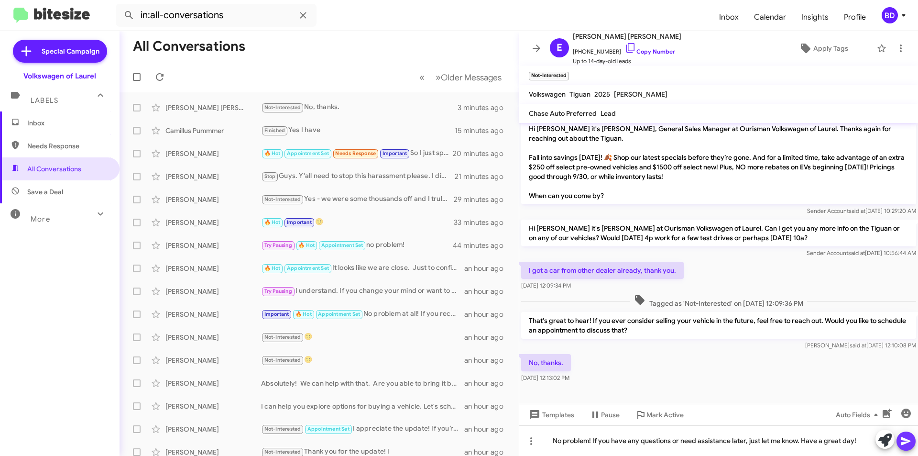
click at [914, 441] on button at bounding box center [905, 440] width 19 height 19
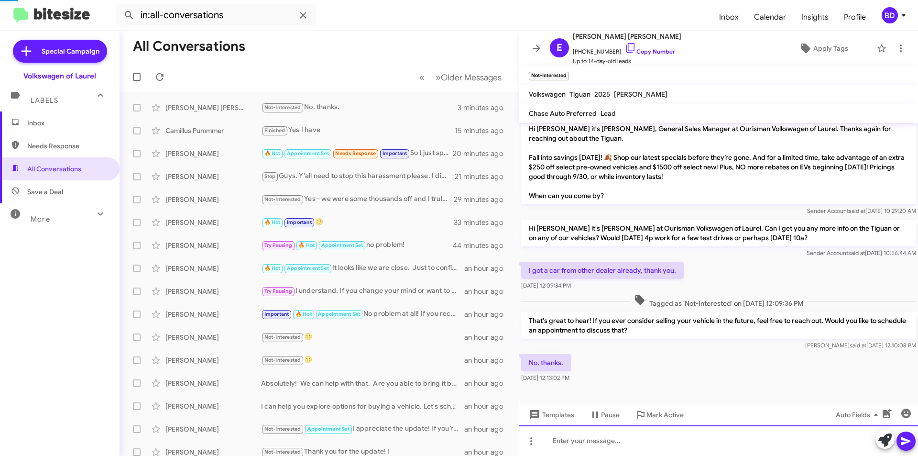
scroll to position [0, 0]
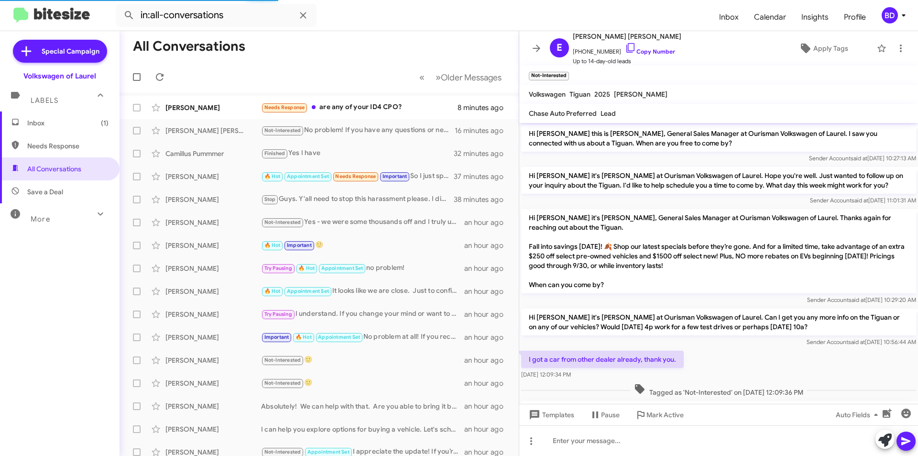
scroll to position [124, 0]
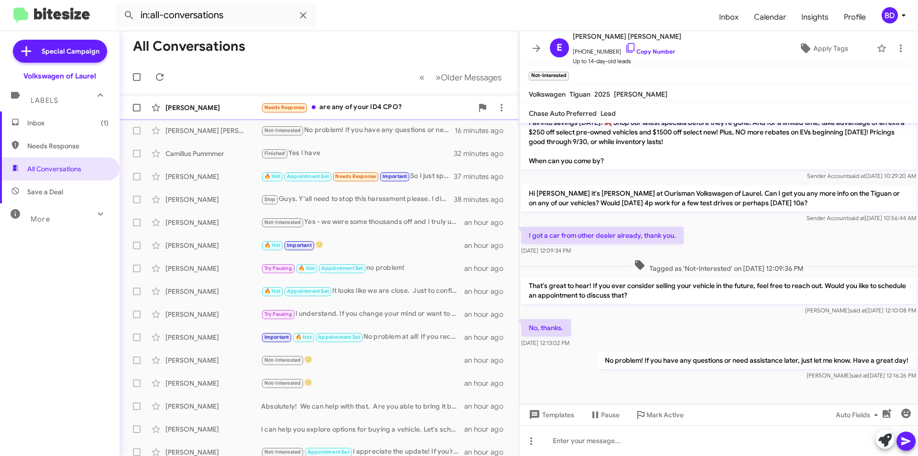
click at [359, 107] on div "Needs Response are any of your ID4 CPO?" at bounding box center [367, 107] width 212 height 11
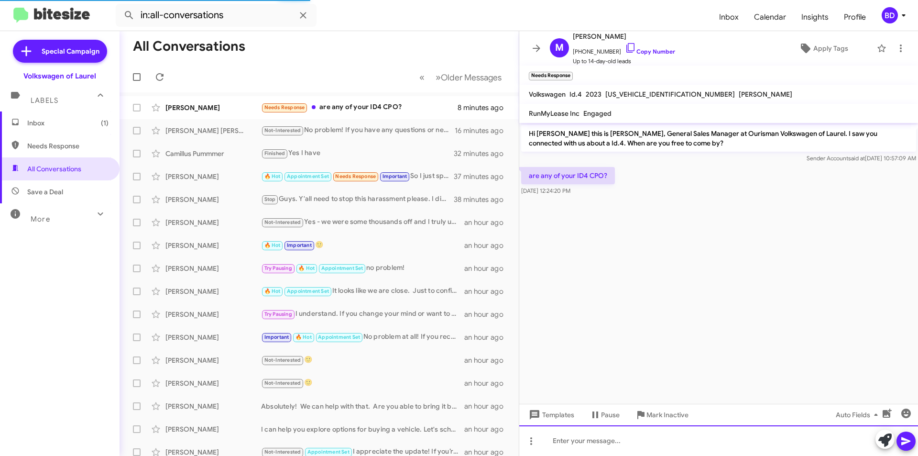
click at [632, 445] on div at bounding box center [718, 440] width 399 height 31
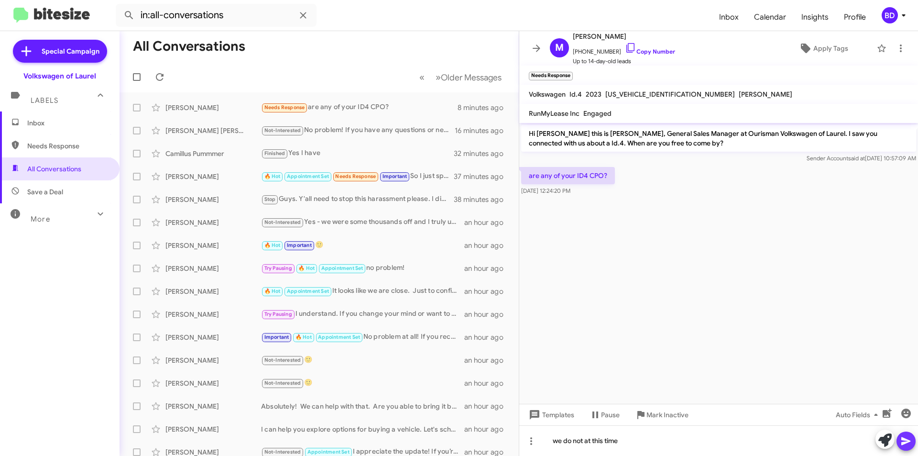
click at [906, 440] on icon at bounding box center [905, 441] width 9 height 8
